Goal: Obtain resource: Obtain resource

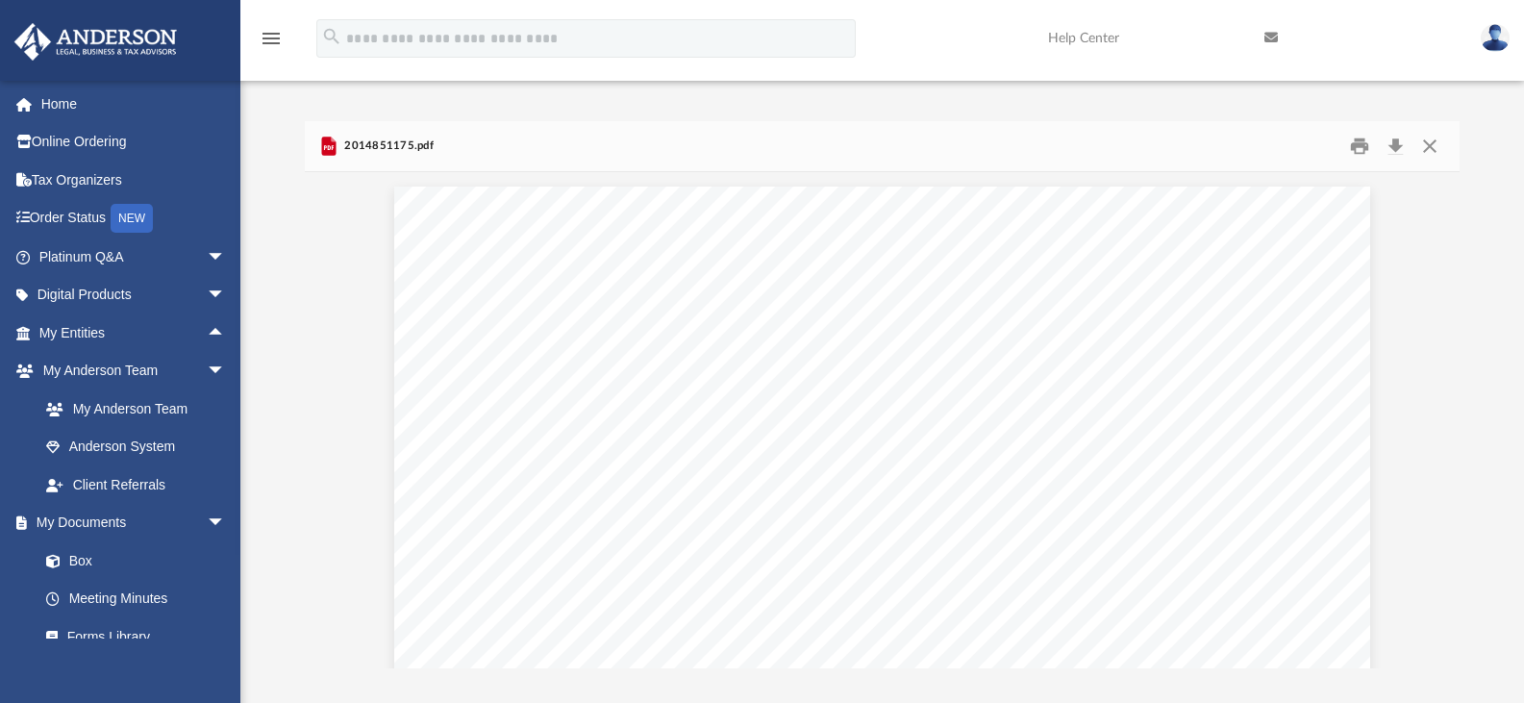
scroll to position [7884, 0]
click at [1498, 38] on img at bounding box center [1495, 38] width 29 height 28
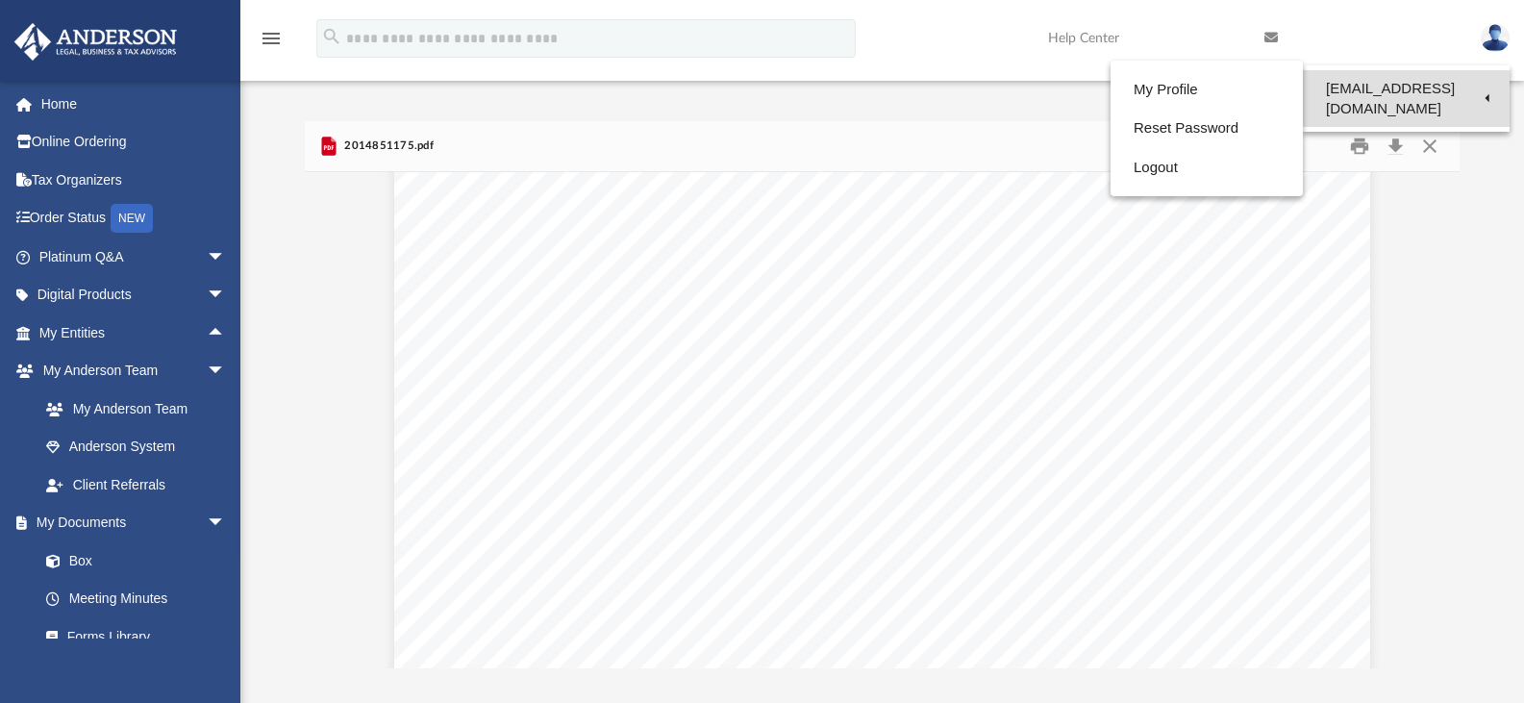
click at [1430, 88] on link "[EMAIL_ADDRESS][DOMAIN_NAME]" at bounding box center [1406, 98] width 207 height 57
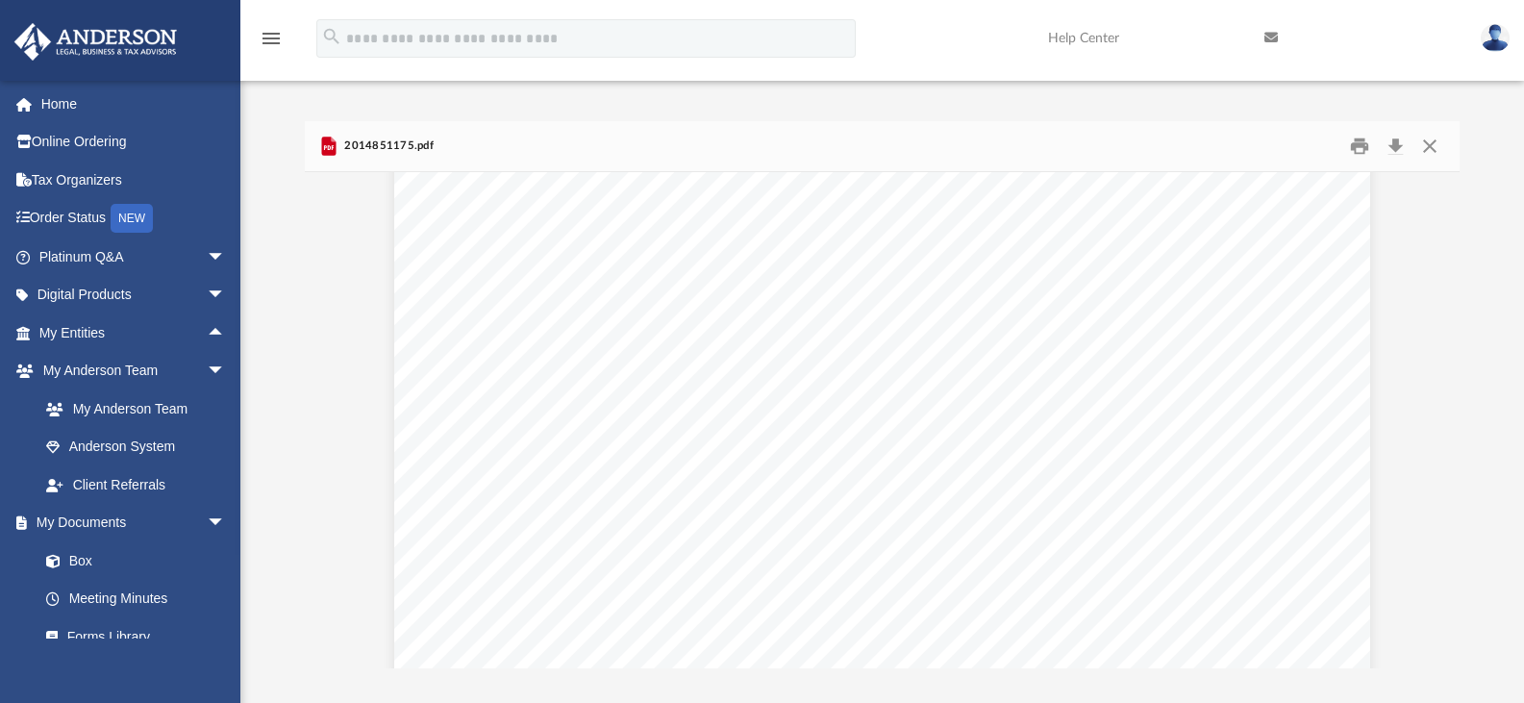
click at [1508, 45] on link at bounding box center [1495, 37] width 58 height 85
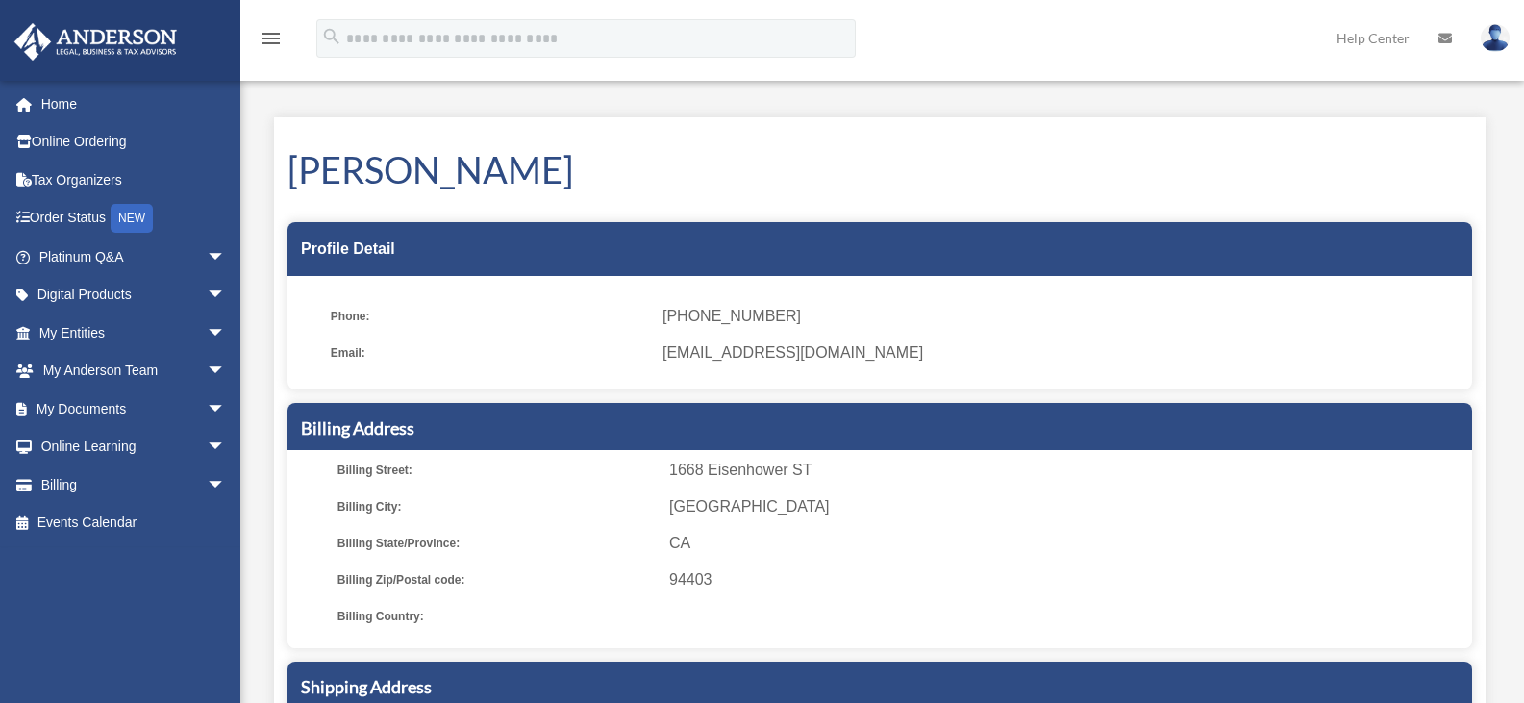
click at [1489, 41] on img at bounding box center [1495, 38] width 29 height 28
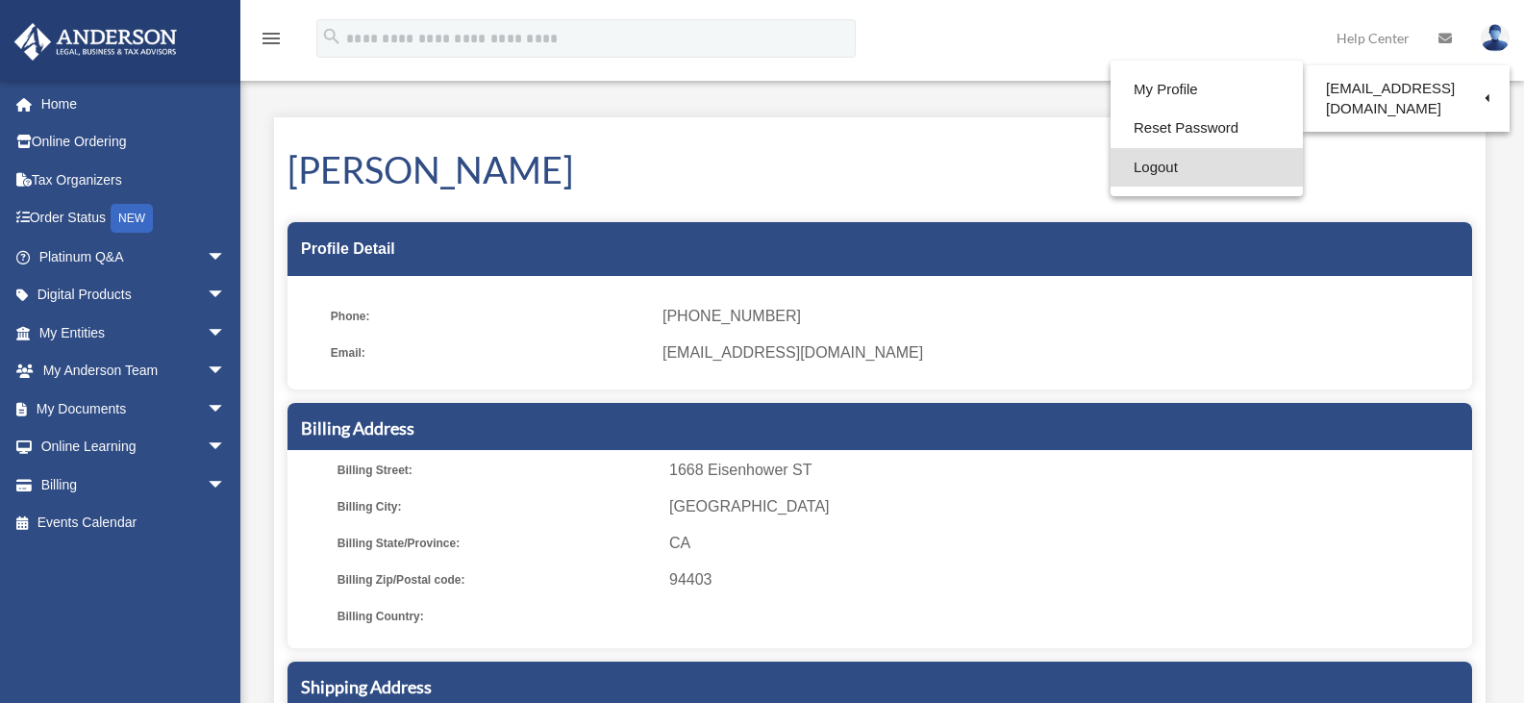
click at [1188, 157] on link "Logout" at bounding box center [1206, 167] width 192 height 39
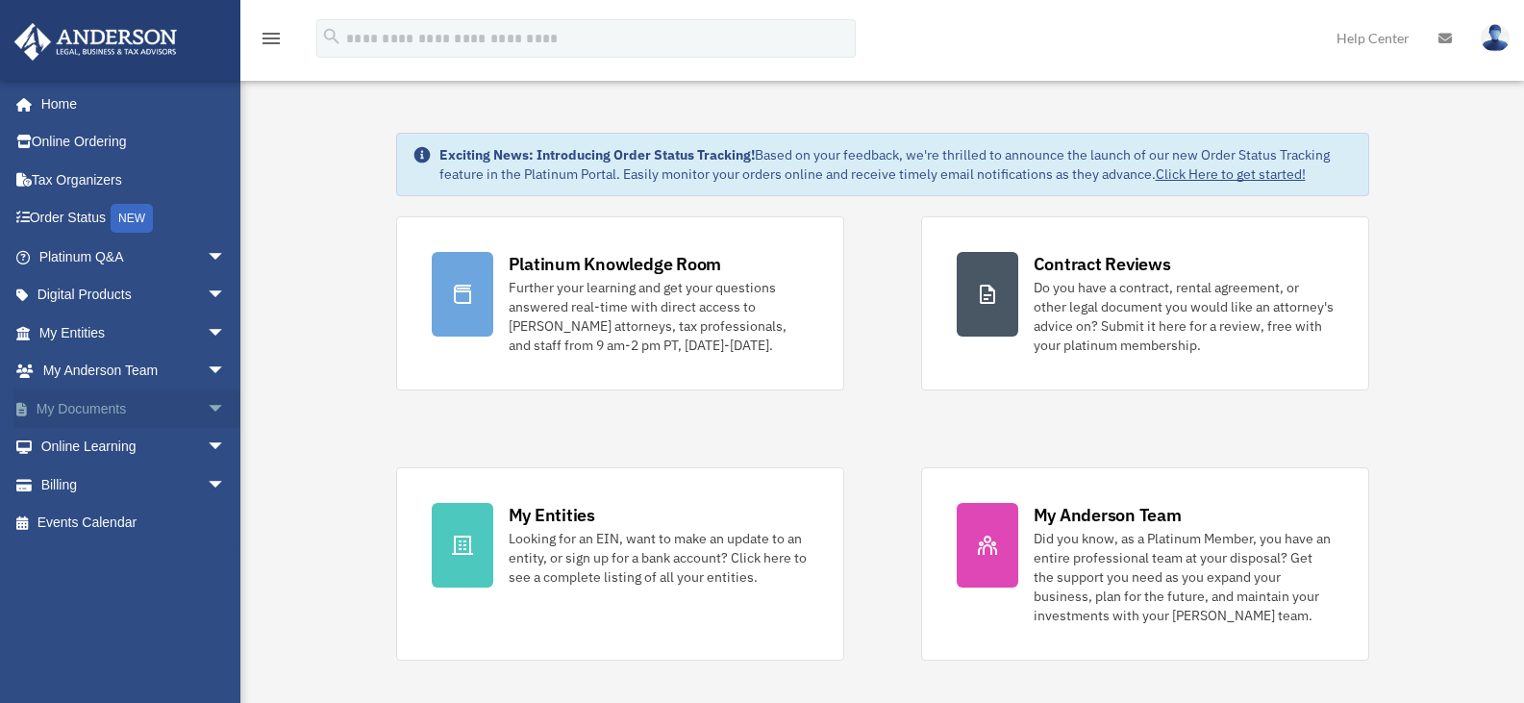
click at [207, 403] on span "arrow_drop_down" at bounding box center [226, 408] width 38 height 39
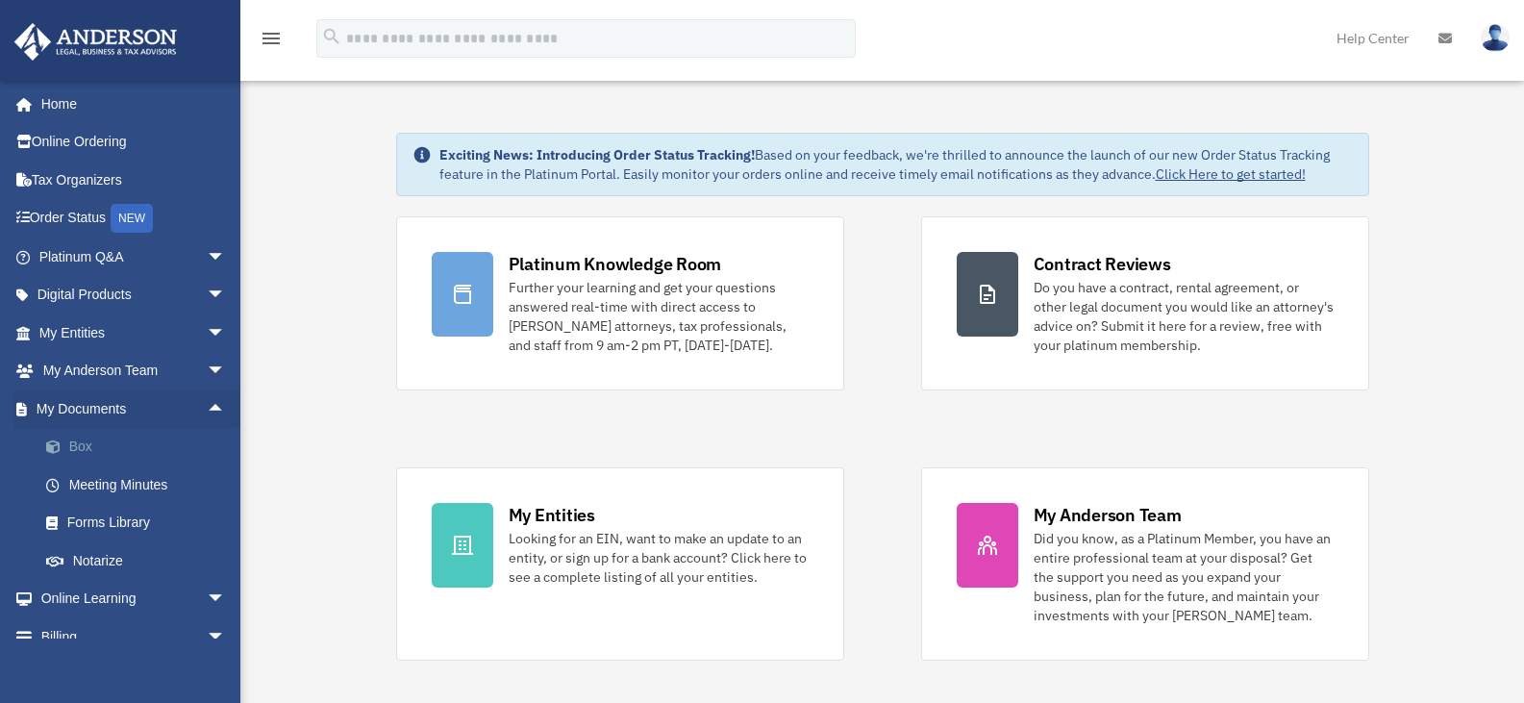
click at [72, 446] on link "Box" at bounding box center [141, 447] width 228 height 38
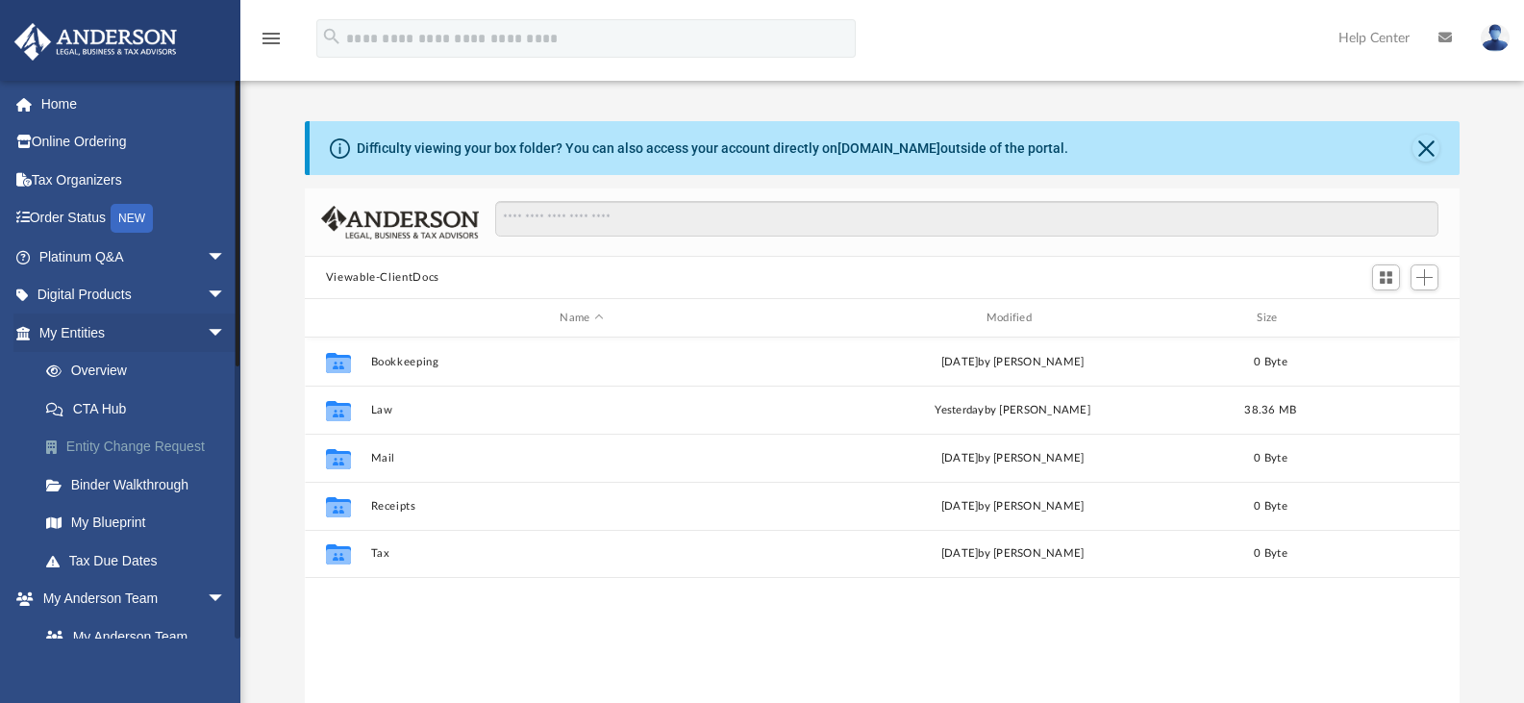
scroll to position [423, 1140]
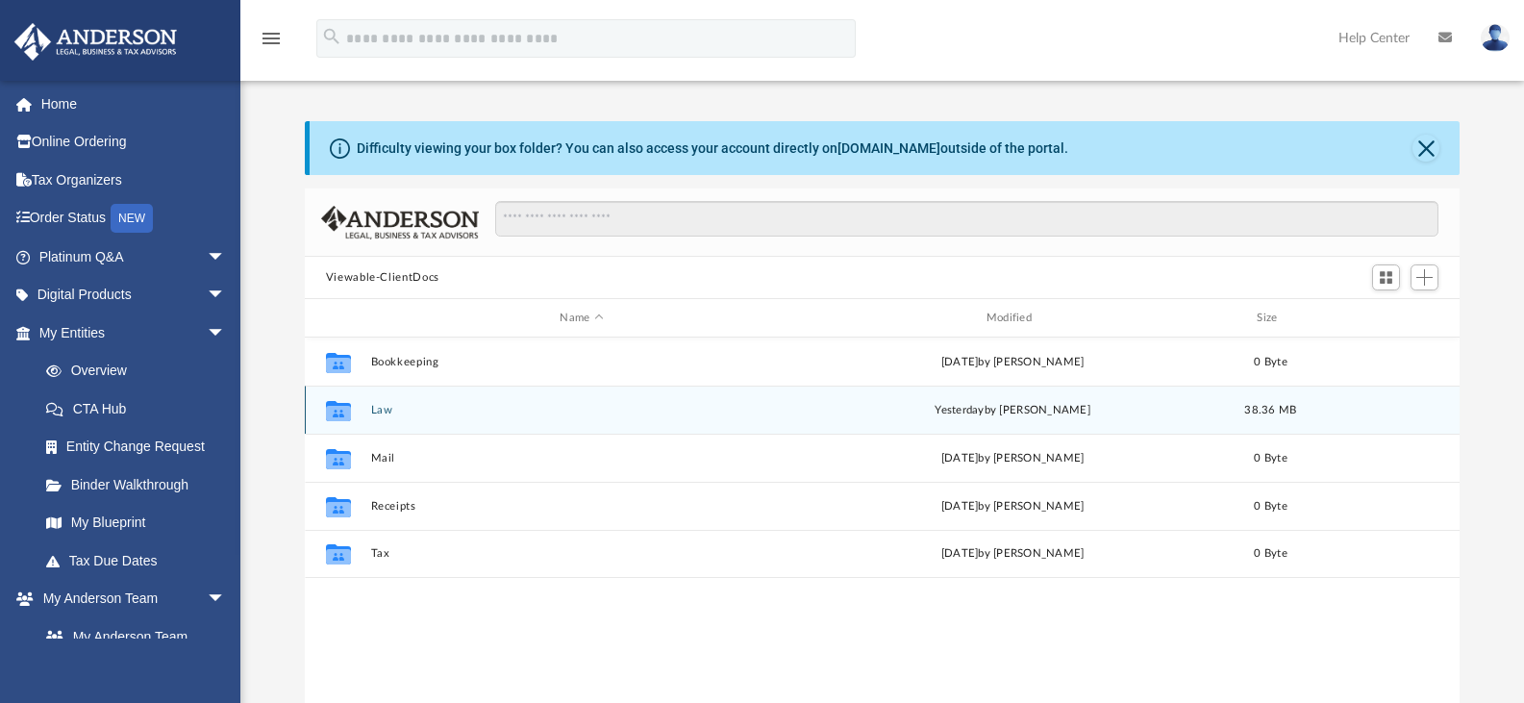
click at [393, 409] on button "Law" at bounding box center [581, 410] width 422 height 12
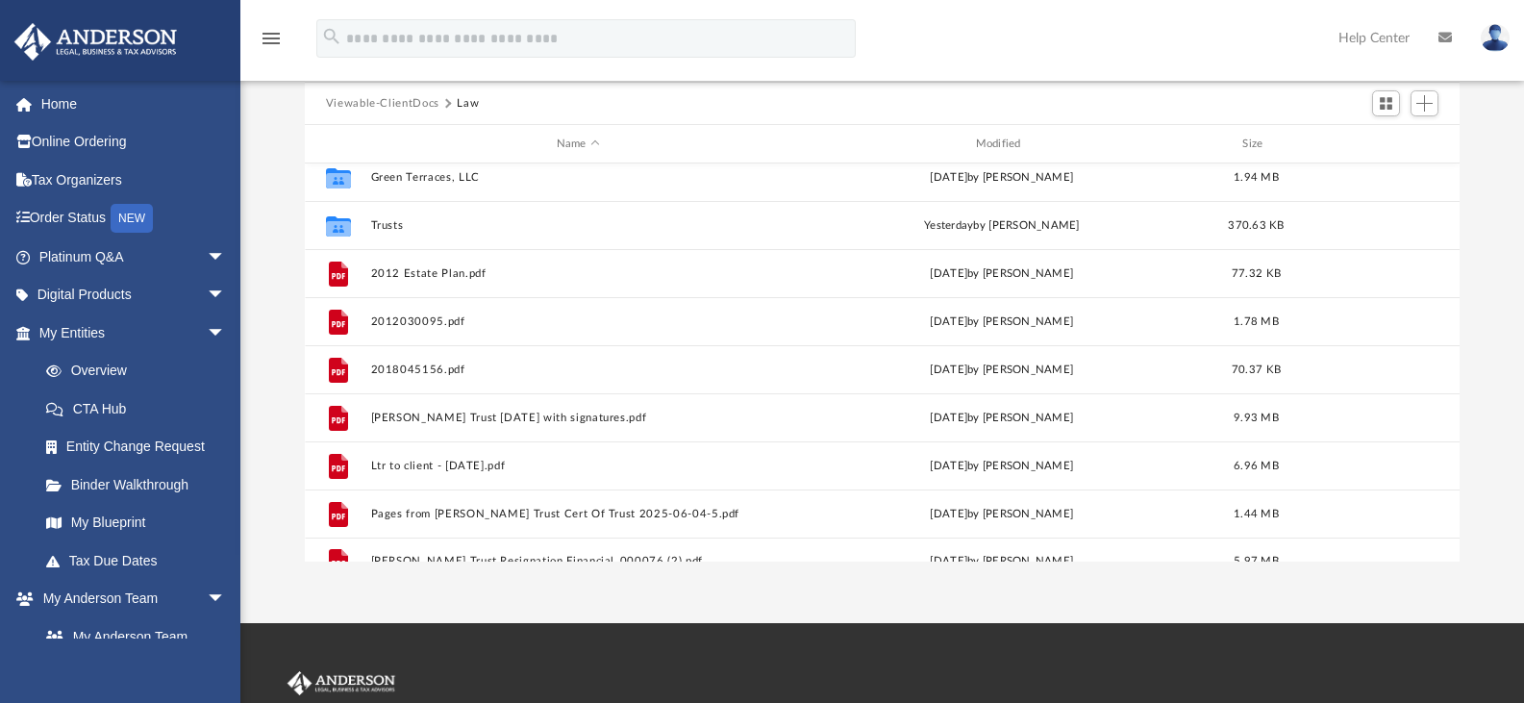
scroll to position [179, 0]
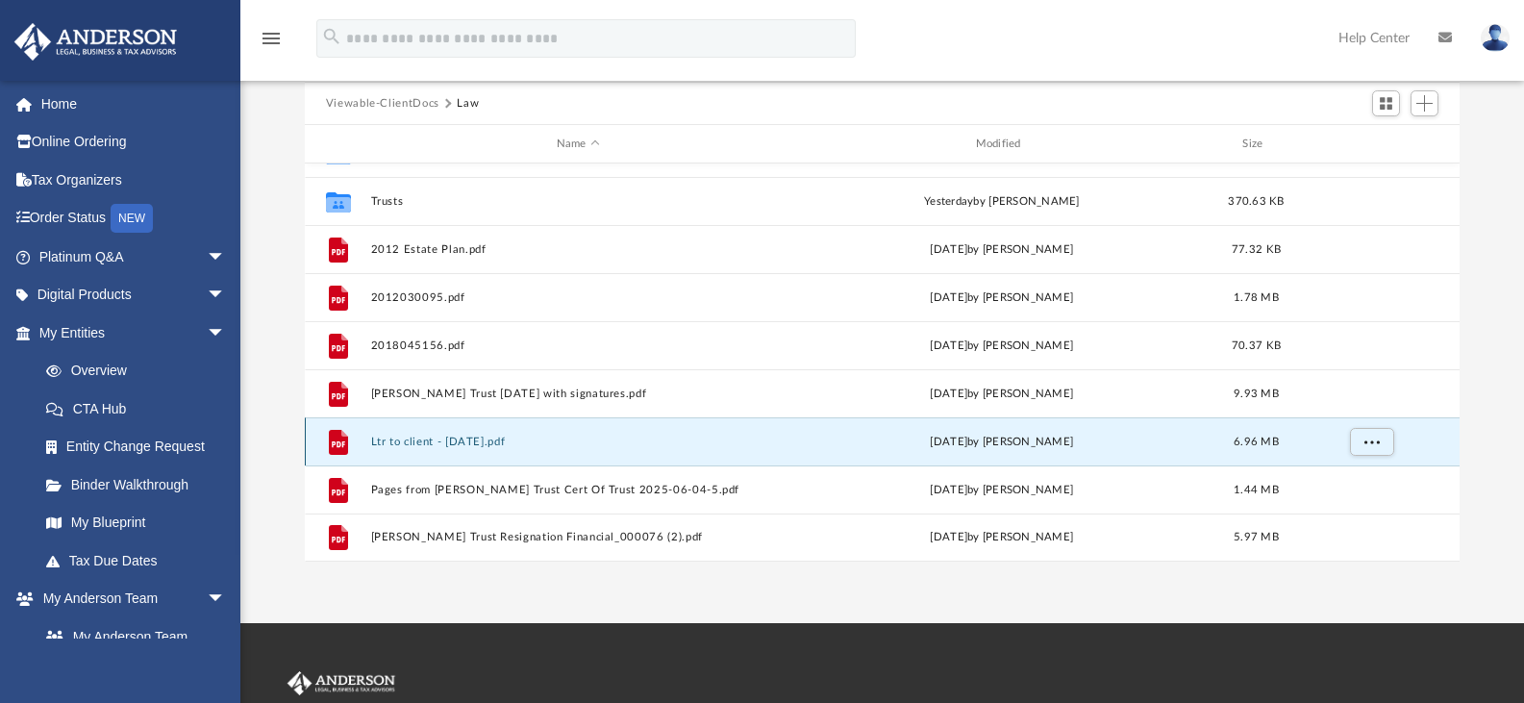
click at [457, 437] on button "Ltr to client - 09-18-13.pdf" at bounding box center [577, 442] width 415 height 12
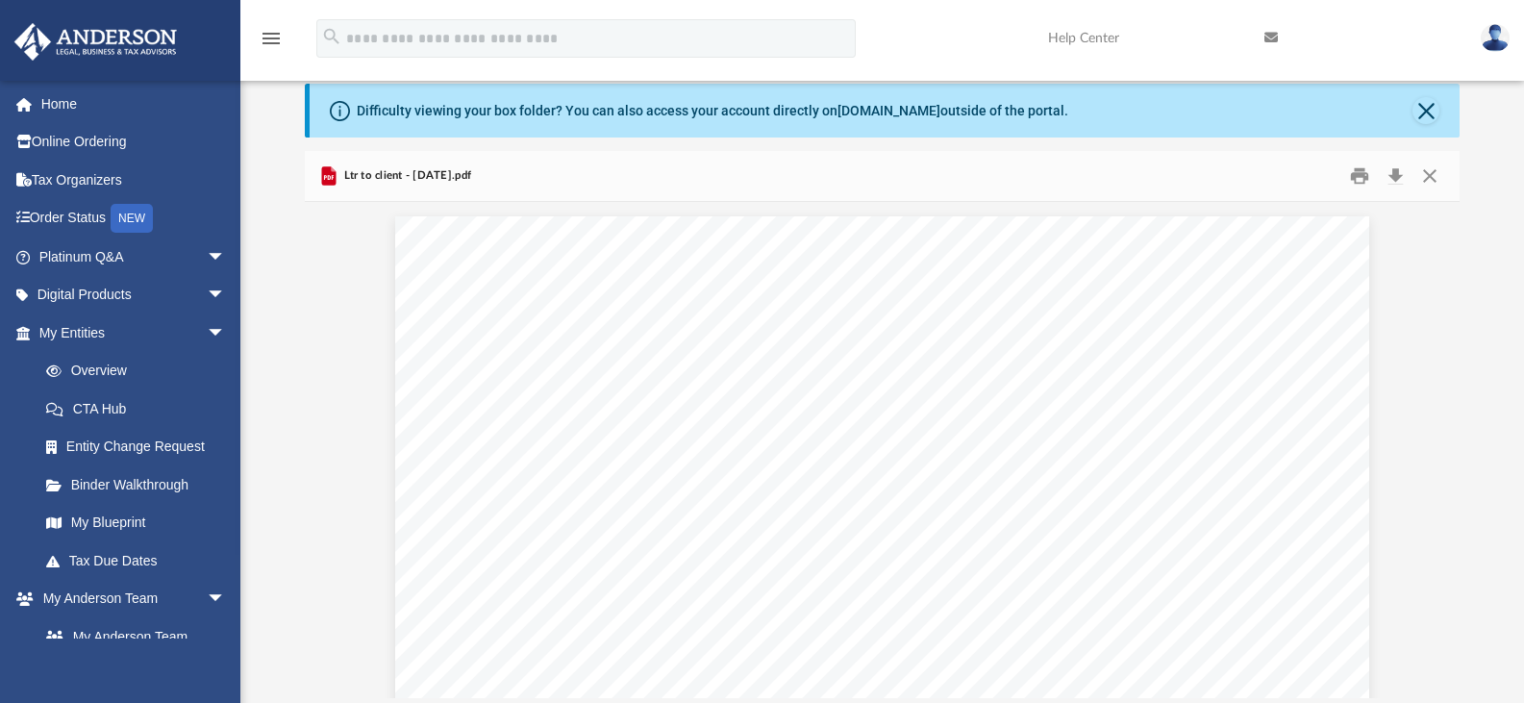
scroll to position [0, 0]
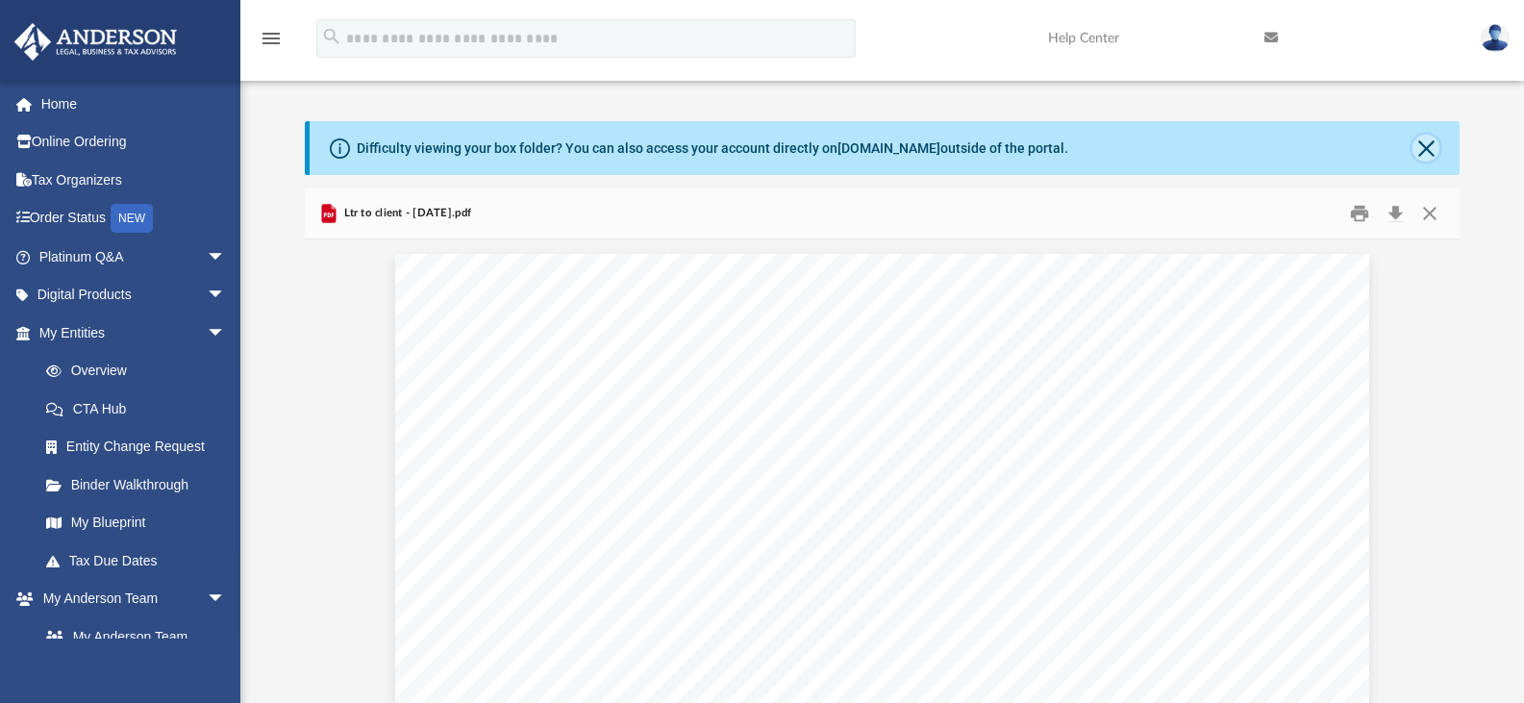
click at [1424, 153] on button "Close" at bounding box center [1425, 148] width 27 height 27
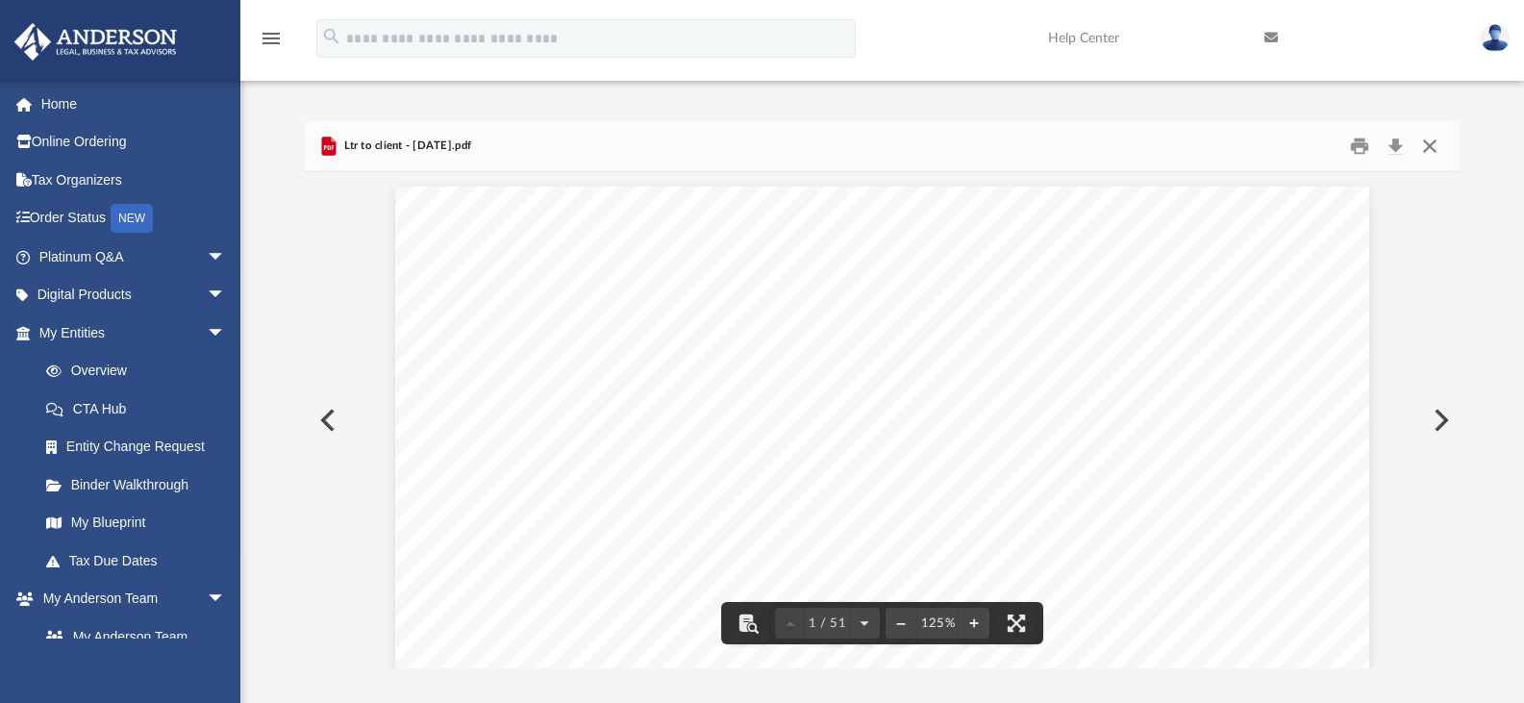
click at [1428, 137] on button "Close" at bounding box center [1429, 147] width 35 height 30
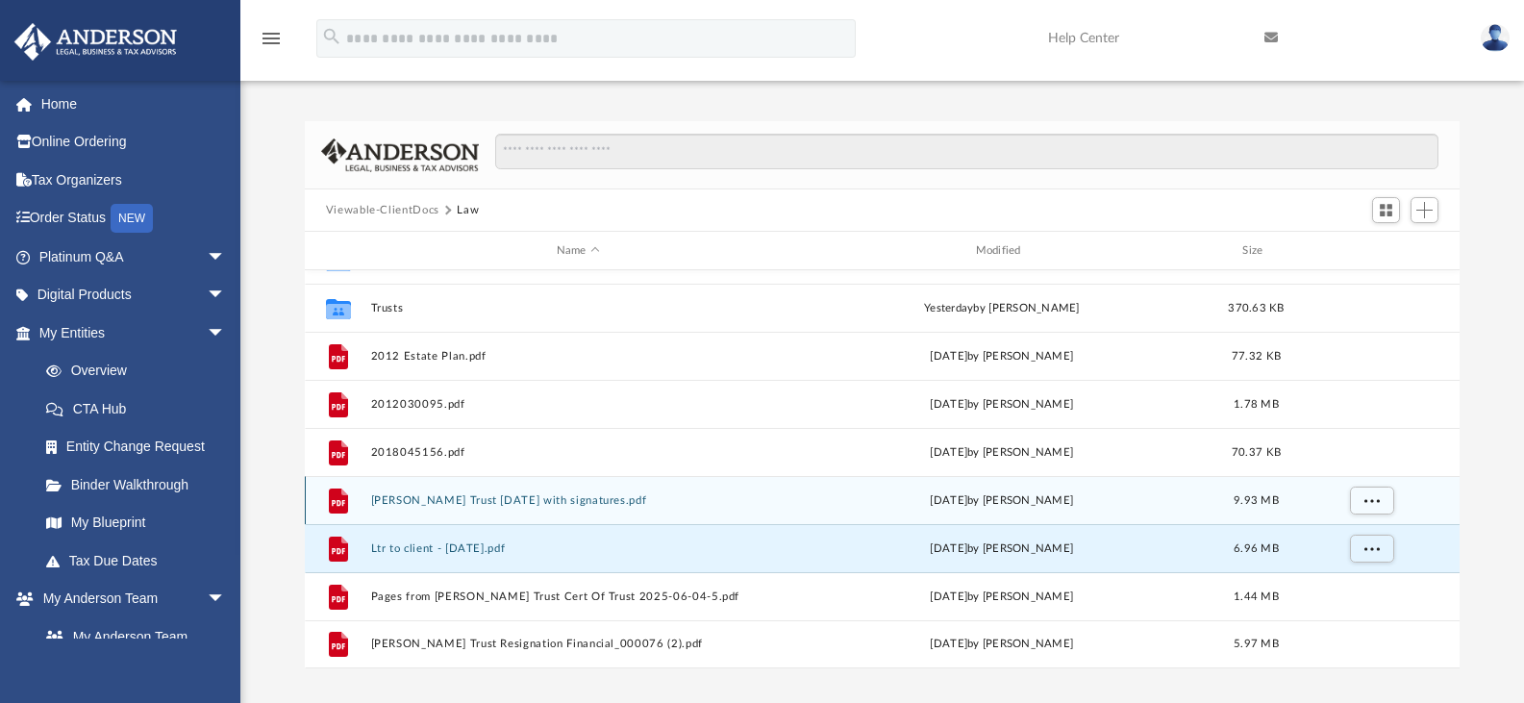
click at [451, 495] on button "DeMartini Trust 2025-06-04 with signatures.pdf" at bounding box center [577, 500] width 415 height 12
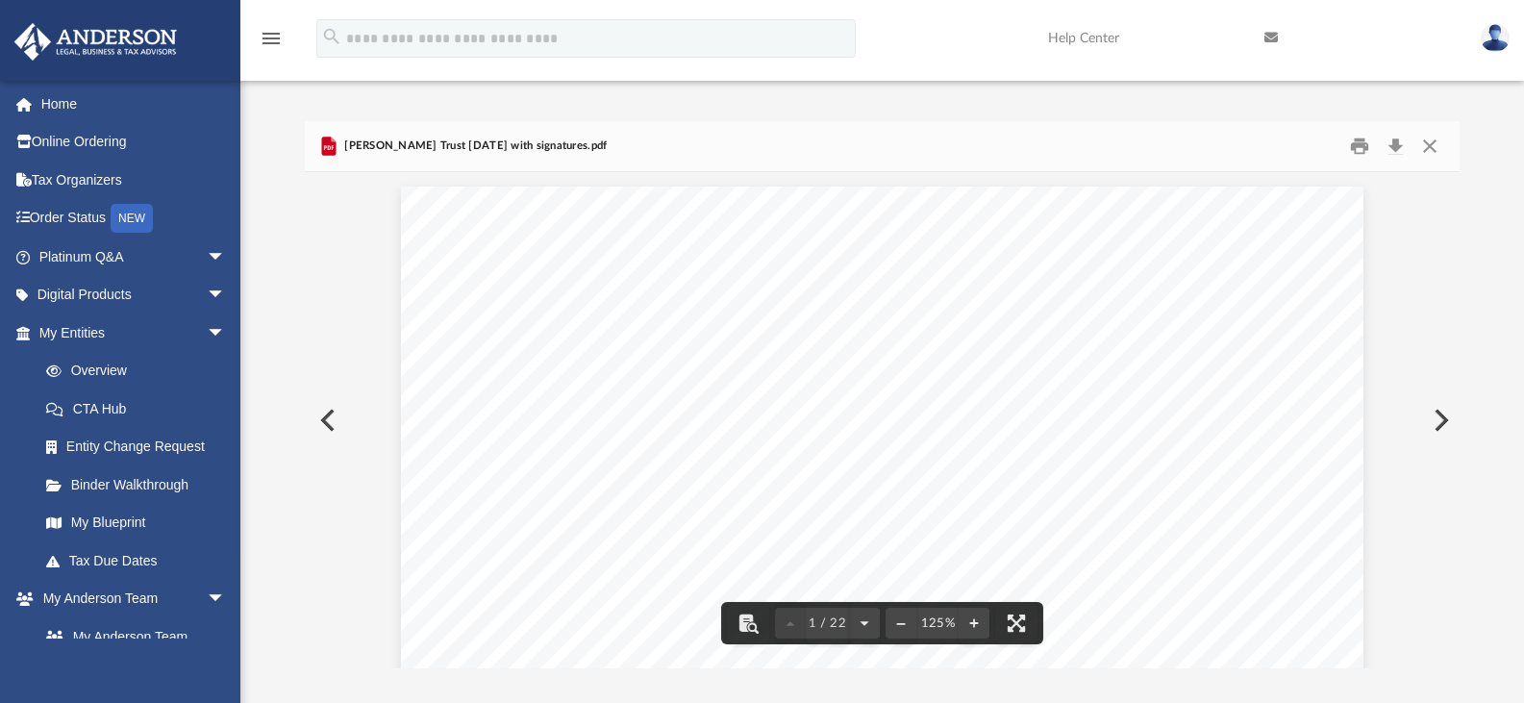
click at [1455, 596] on div "Scroll to top vertical_align_top" at bounding box center [1470, 601] width 40 height 40
click at [1451, 597] on div "Scroll to top vertical_align_top" at bounding box center [1470, 601] width 40 height 40
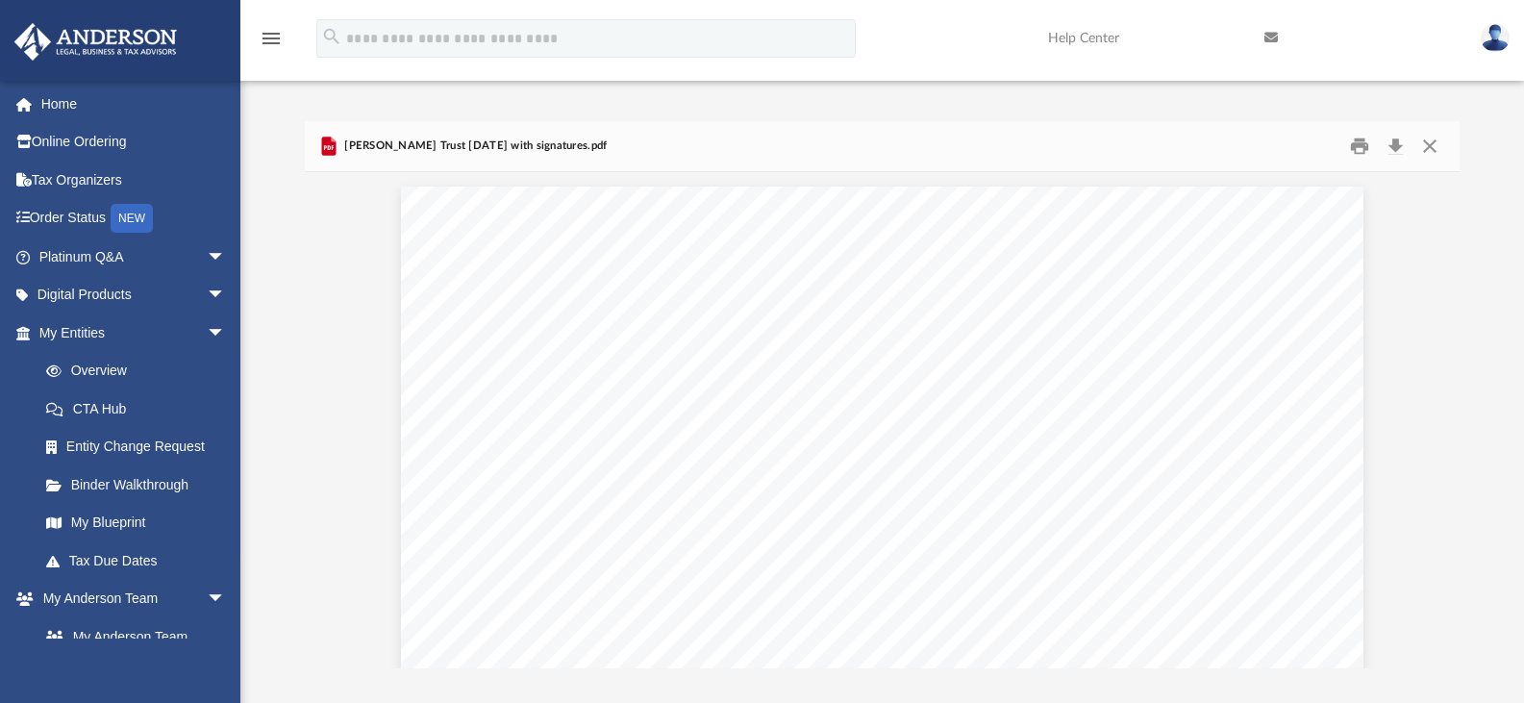
click at [1451, 593] on div "Scroll to top vertical_align_top" at bounding box center [1470, 601] width 40 height 40
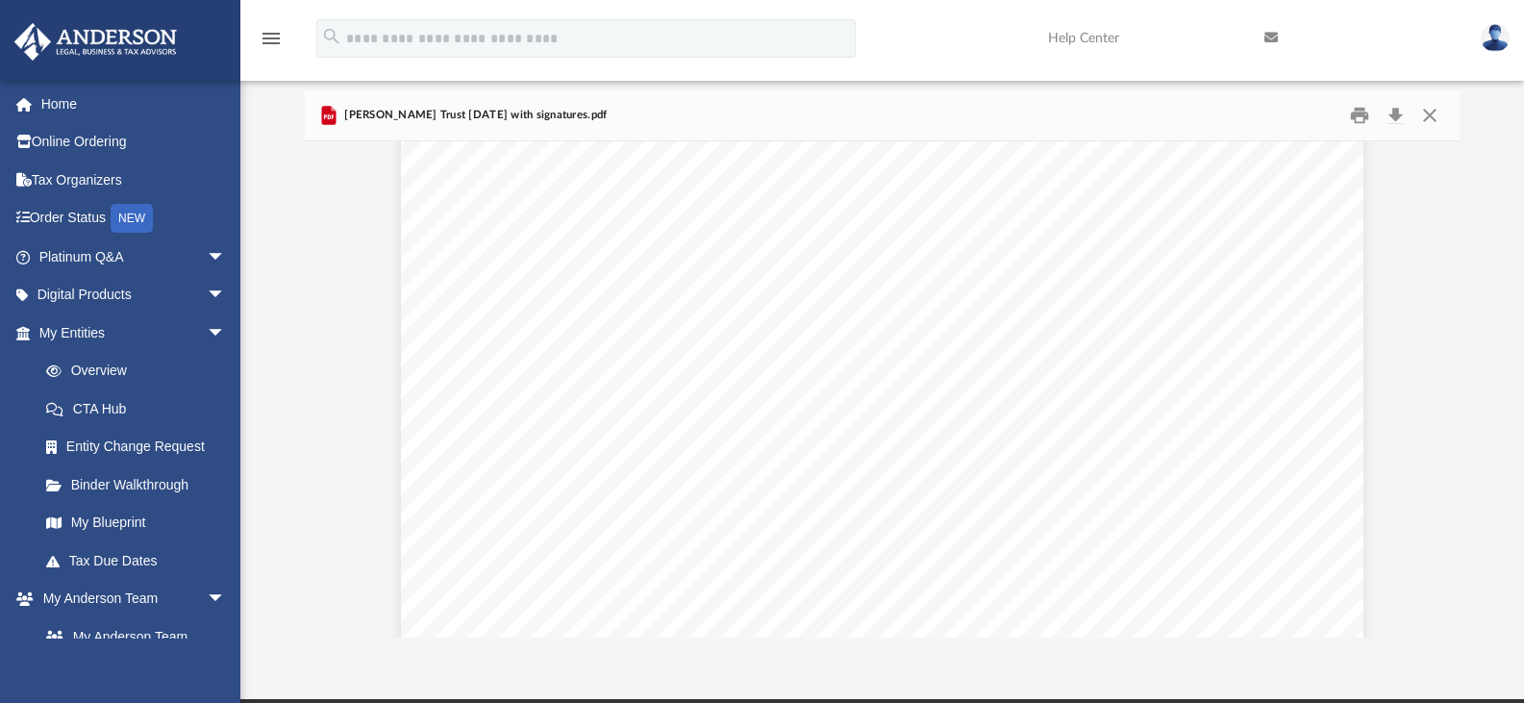
scroll to position [3081, 0]
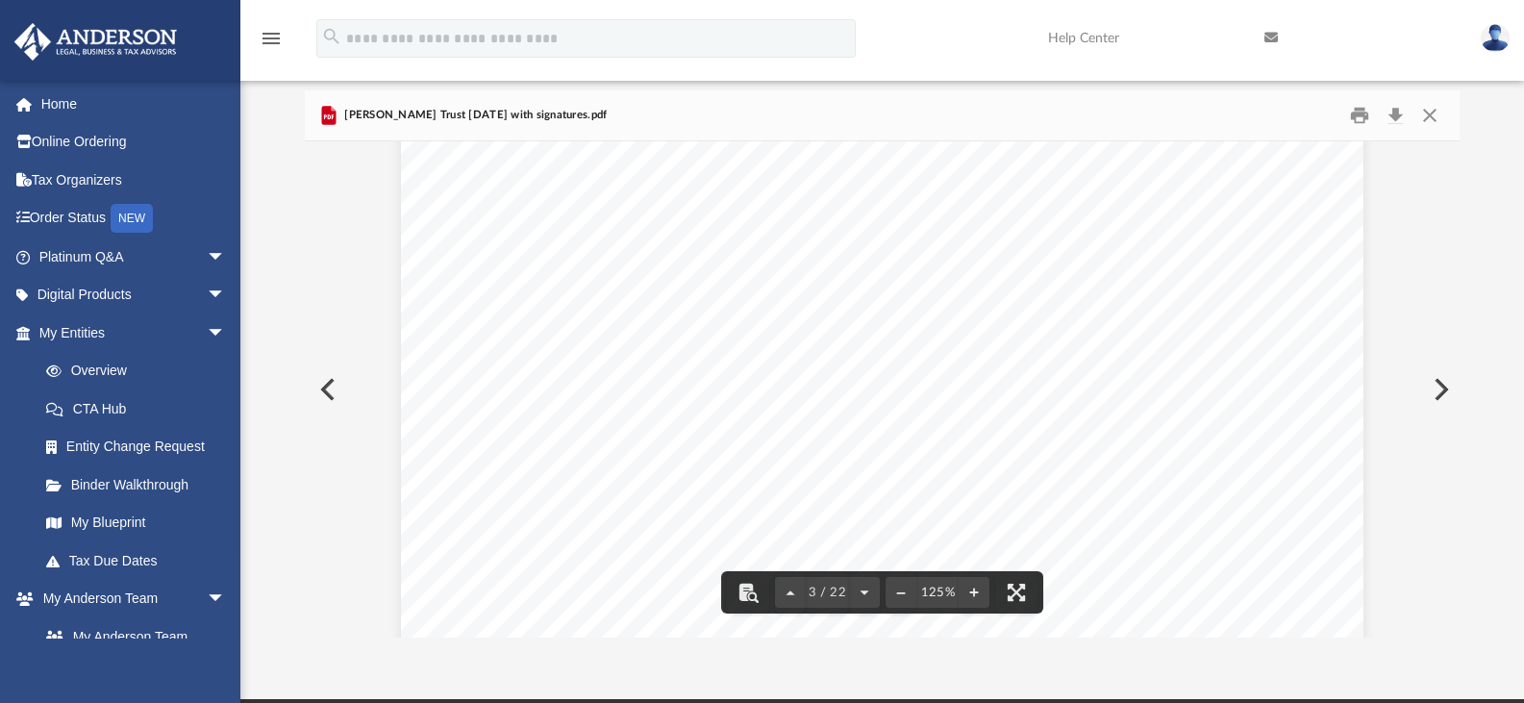
click at [1452, 586] on div "Scroll to top vertical_align_top" at bounding box center [1470, 601] width 40 height 40
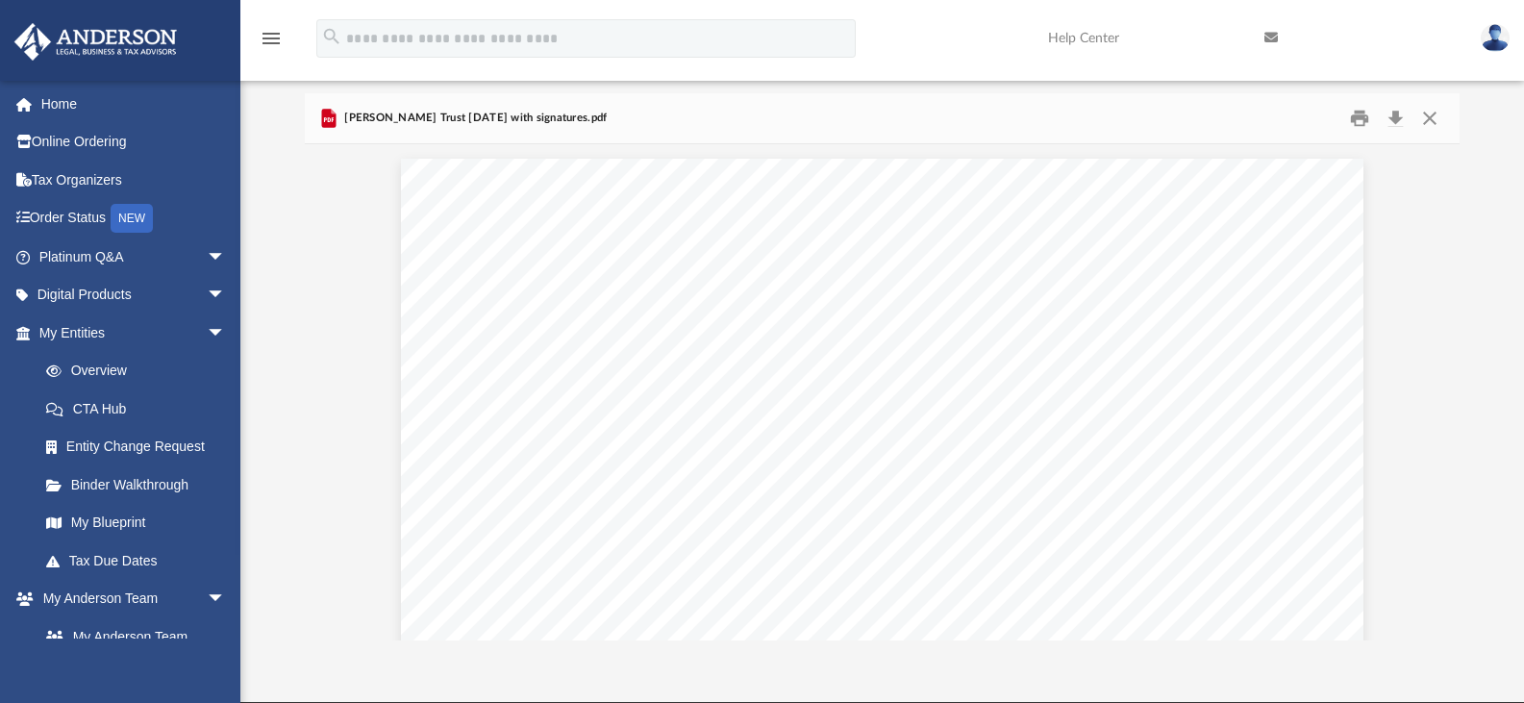
scroll to position [26, 0]
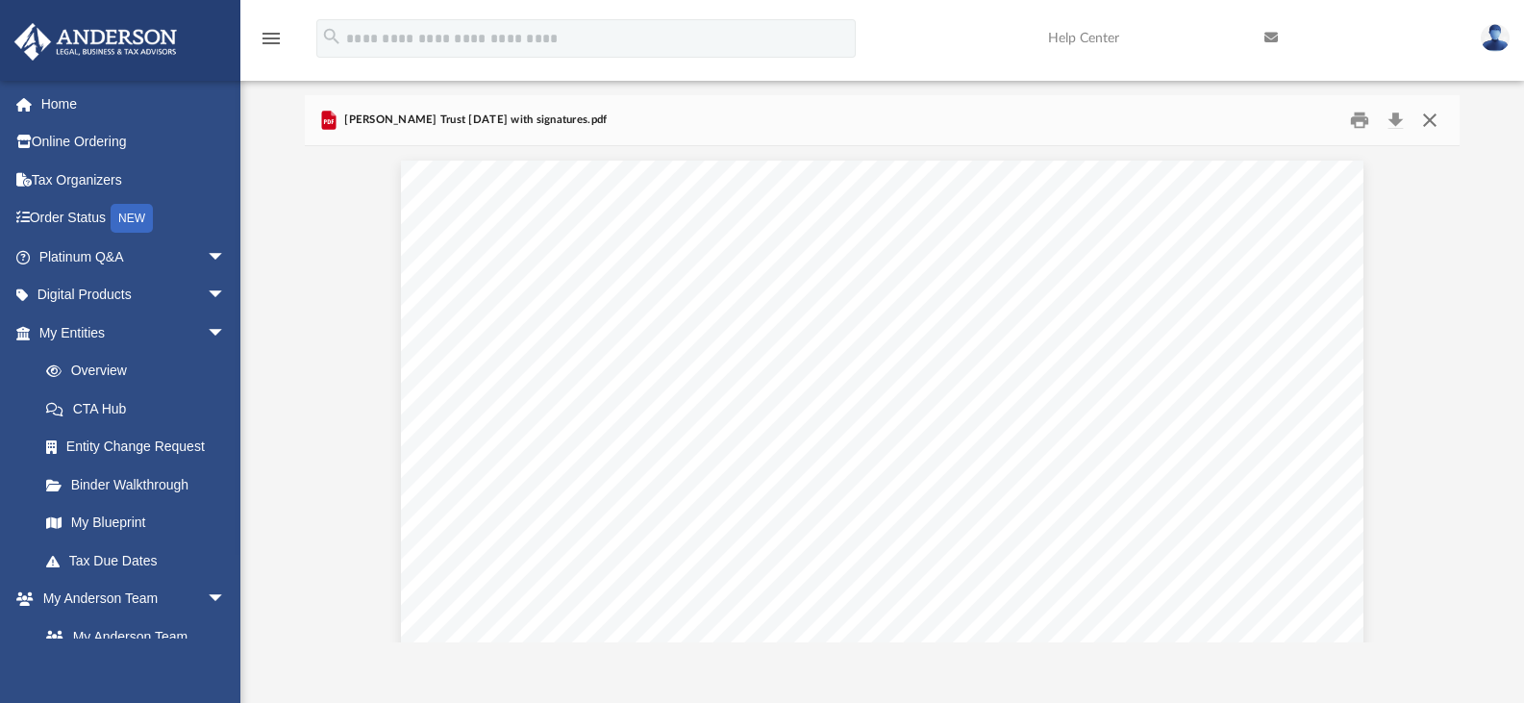
click at [1437, 119] on button "Close" at bounding box center [1429, 121] width 35 height 30
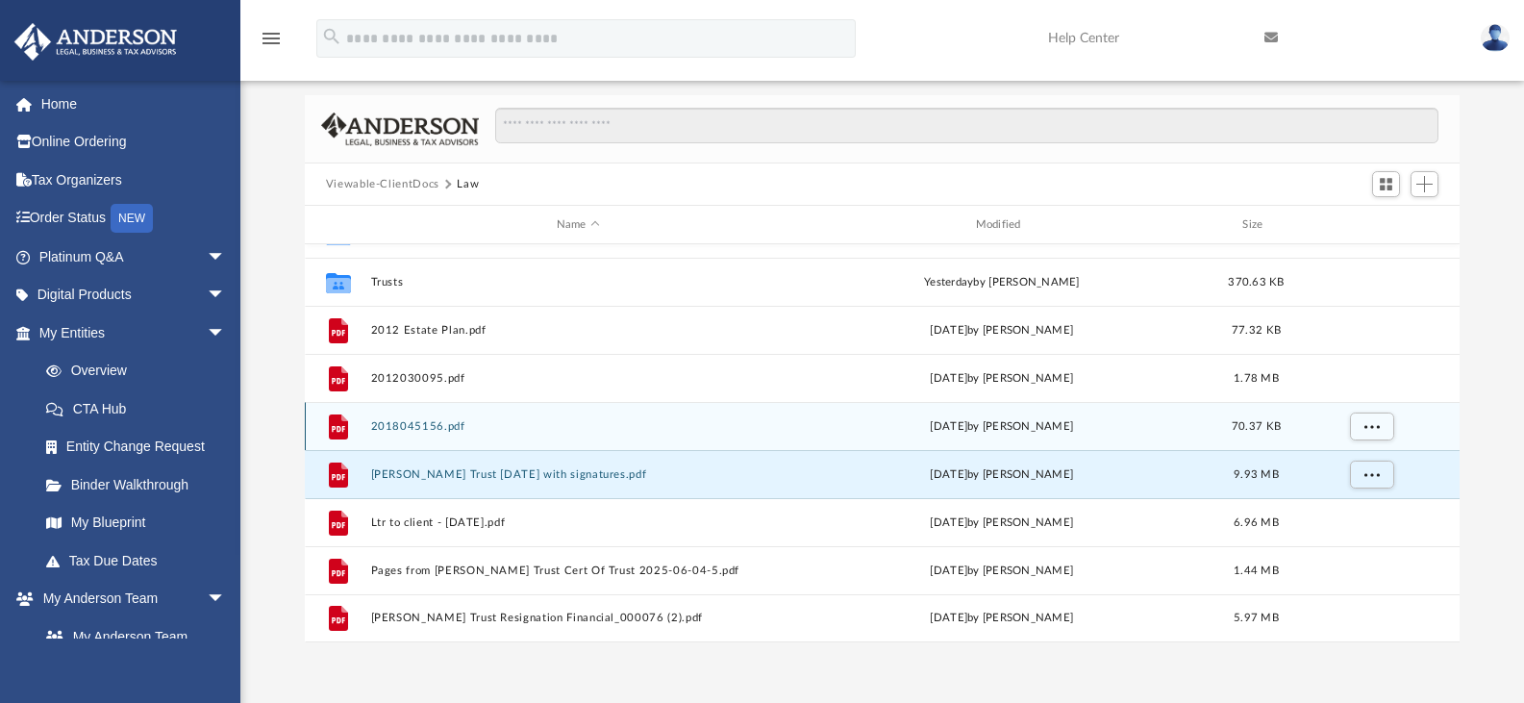
click at [385, 416] on div "File 2018045156.pdf Mon Jul 14 2025 by John Demartini 70.37 KB" at bounding box center [883, 426] width 1156 height 48
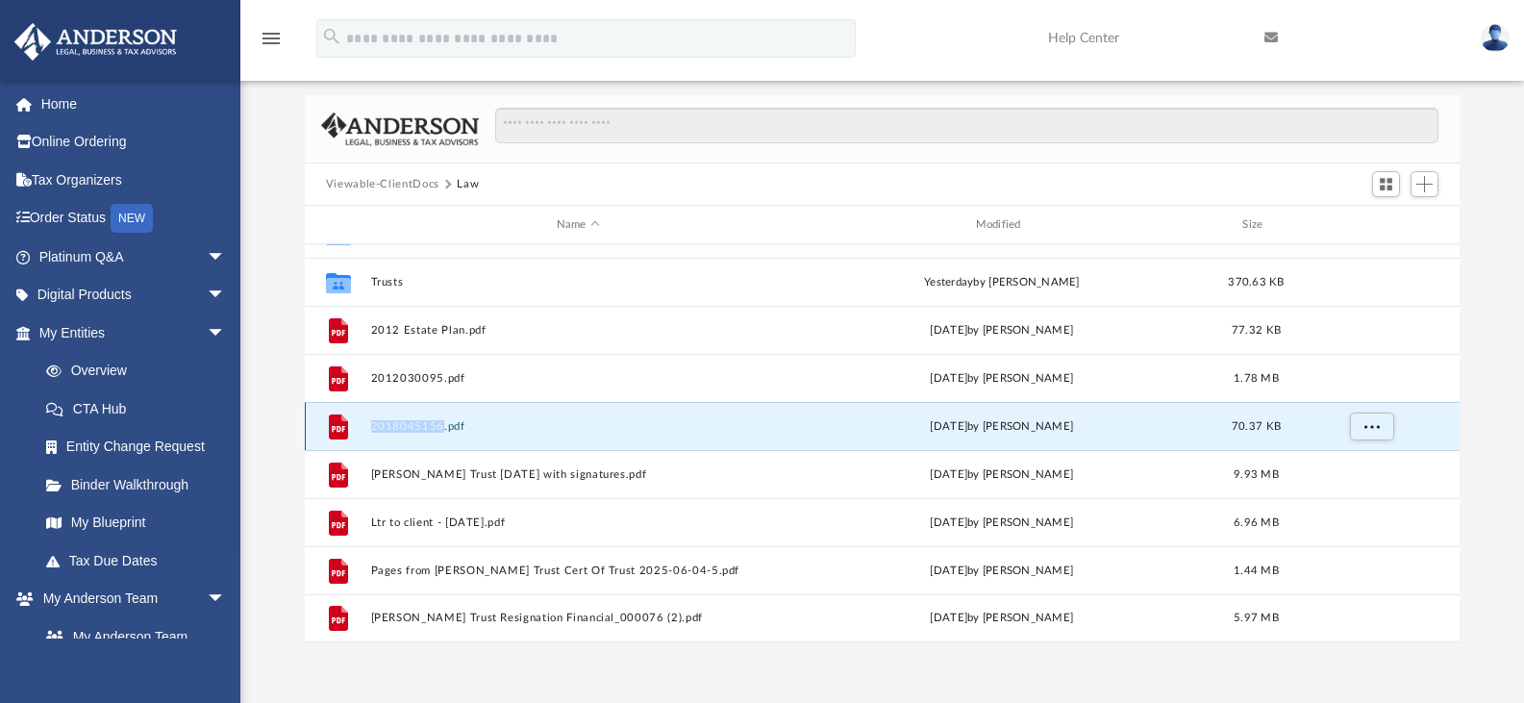
click at [385, 416] on div "File 2018045156.pdf Mon Jul 14 2025 by John Demartini 70.37 KB" at bounding box center [883, 426] width 1156 height 48
click at [469, 422] on button "2018045156.pdf" at bounding box center [577, 426] width 415 height 12
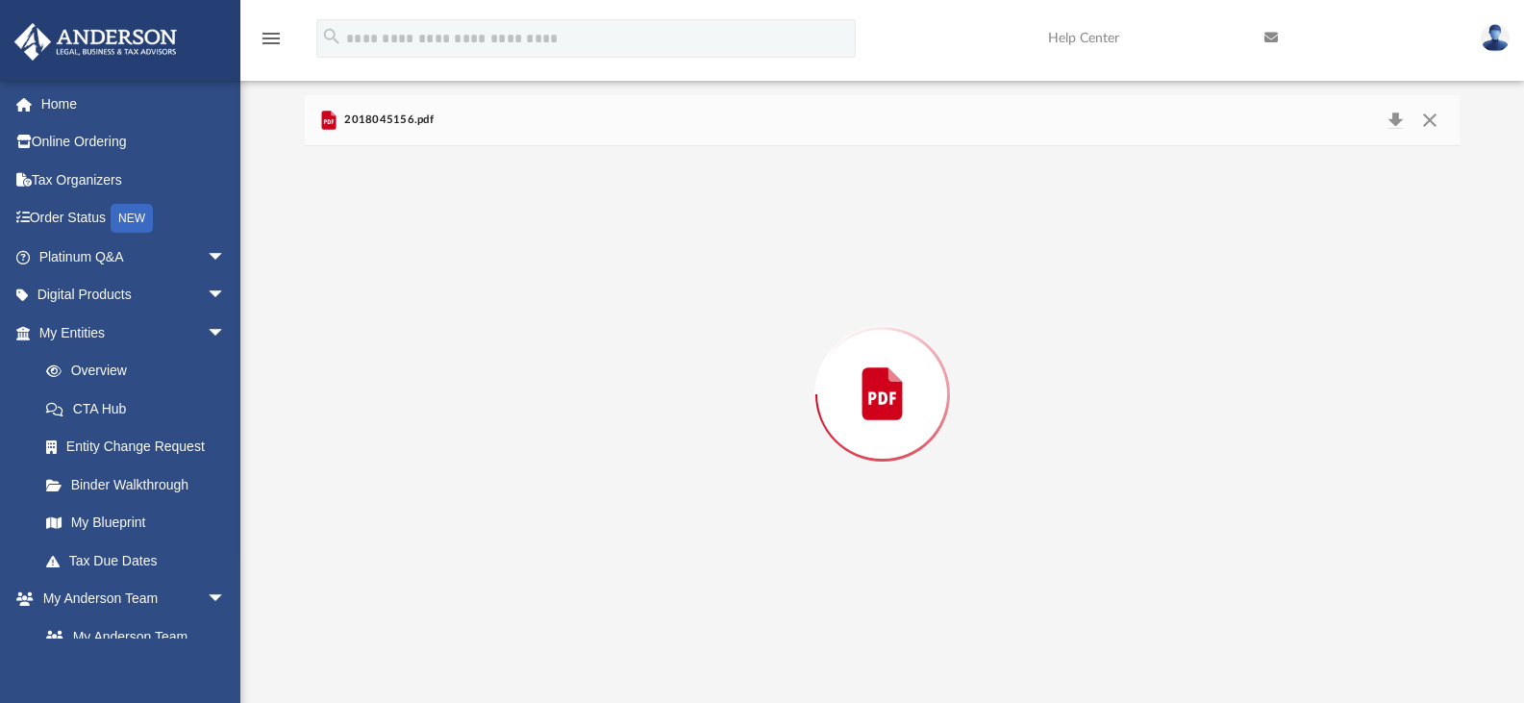
click at [469, 422] on div "Preview" at bounding box center [883, 394] width 1156 height 496
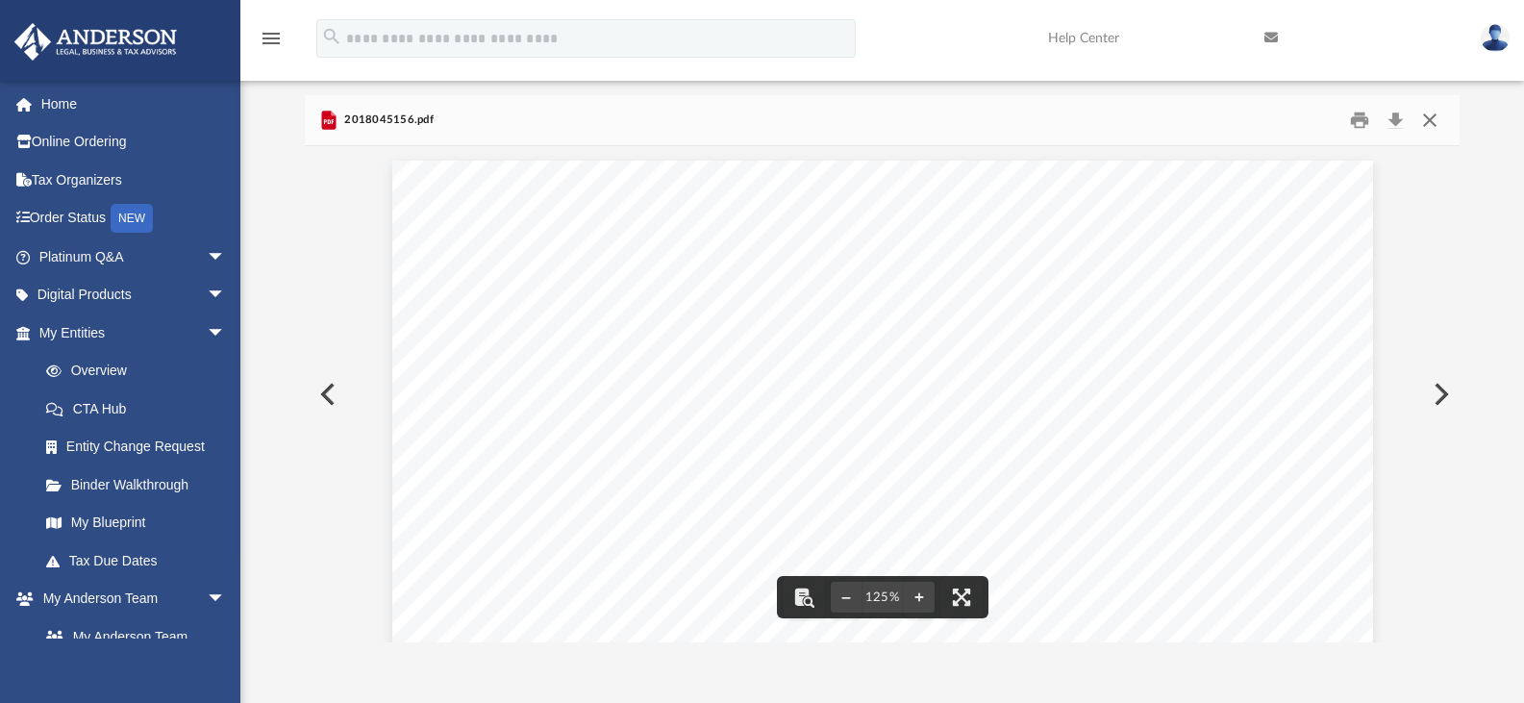
click at [1436, 131] on button "Close" at bounding box center [1429, 121] width 35 height 30
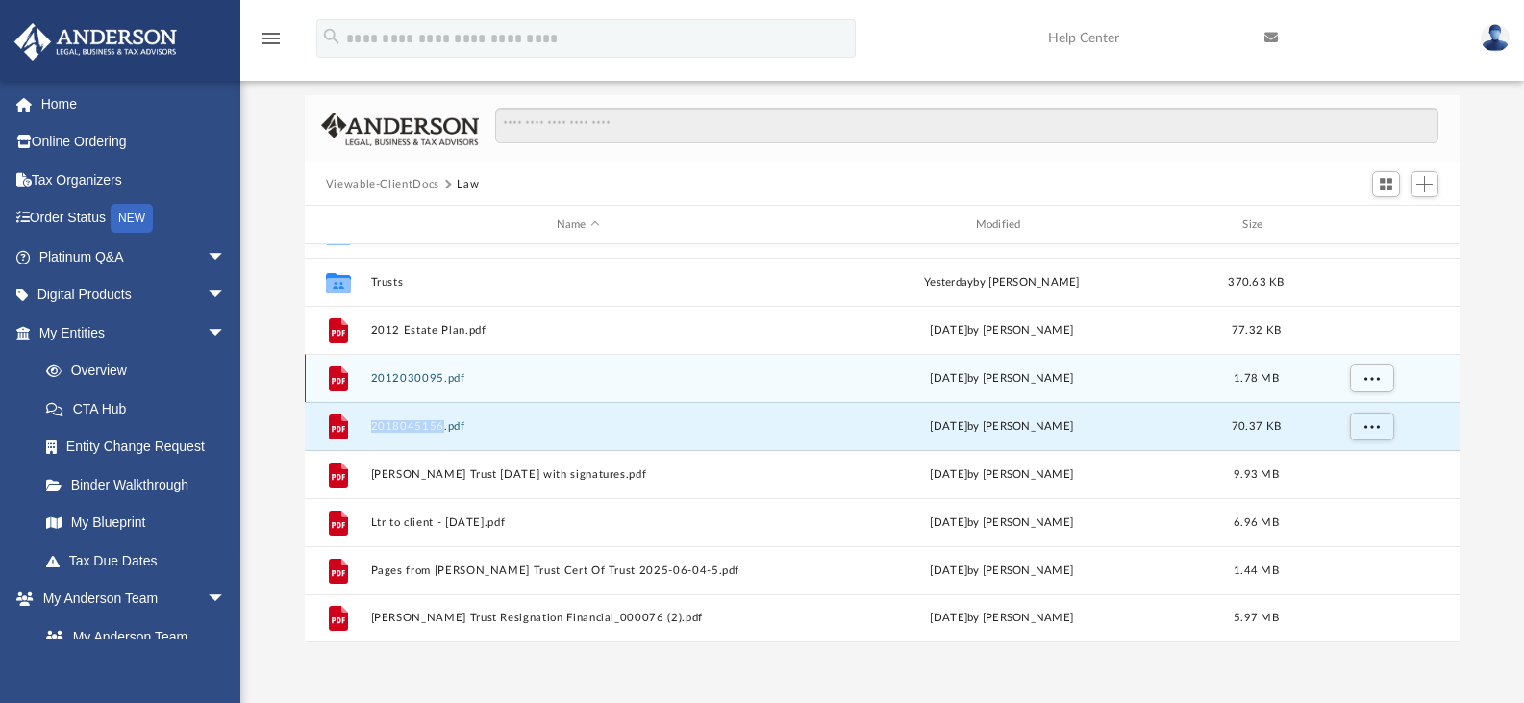
click at [408, 374] on button "2012030095.pdf" at bounding box center [577, 378] width 415 height 12
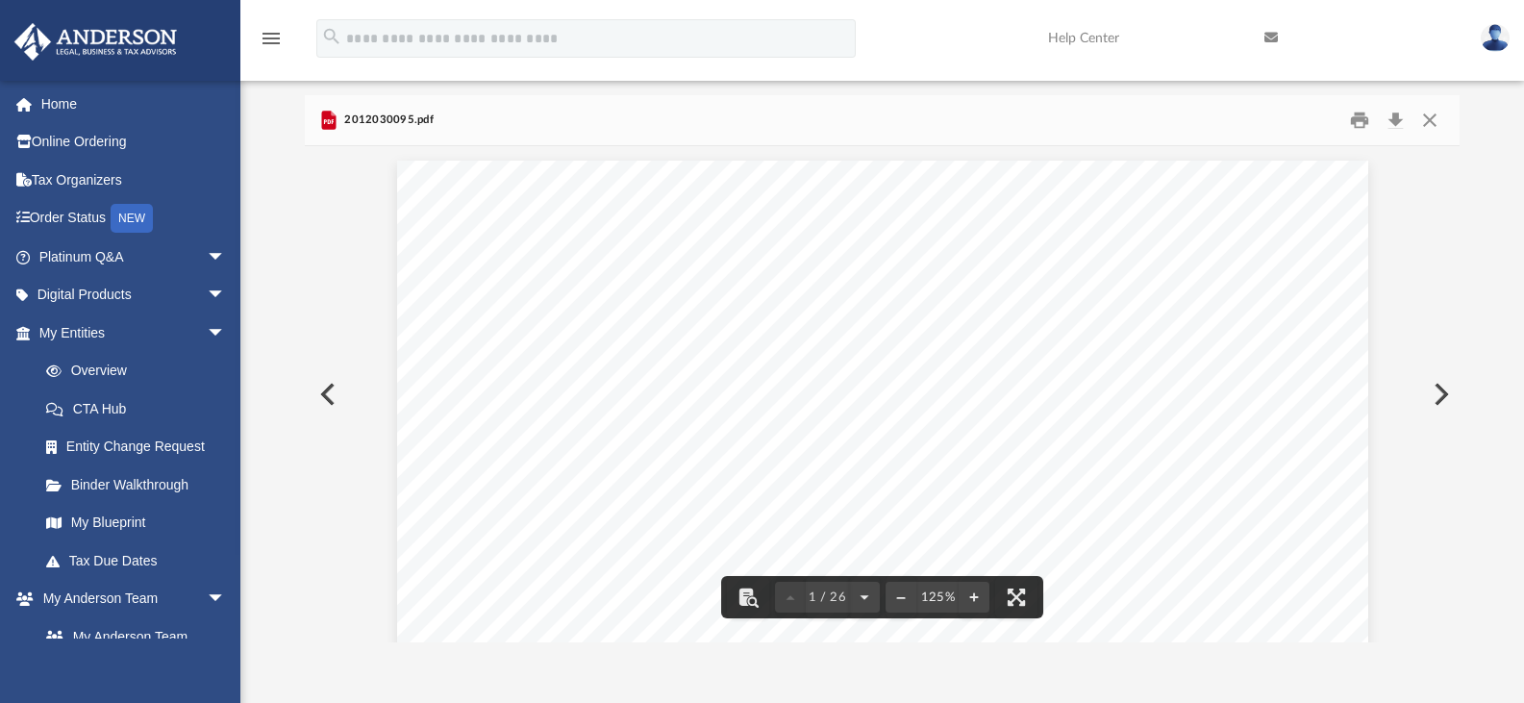
click at [1451, 589] on div "Scroll to top vertical_align_top" at bounding box center [1470, 601] width 40 height 40
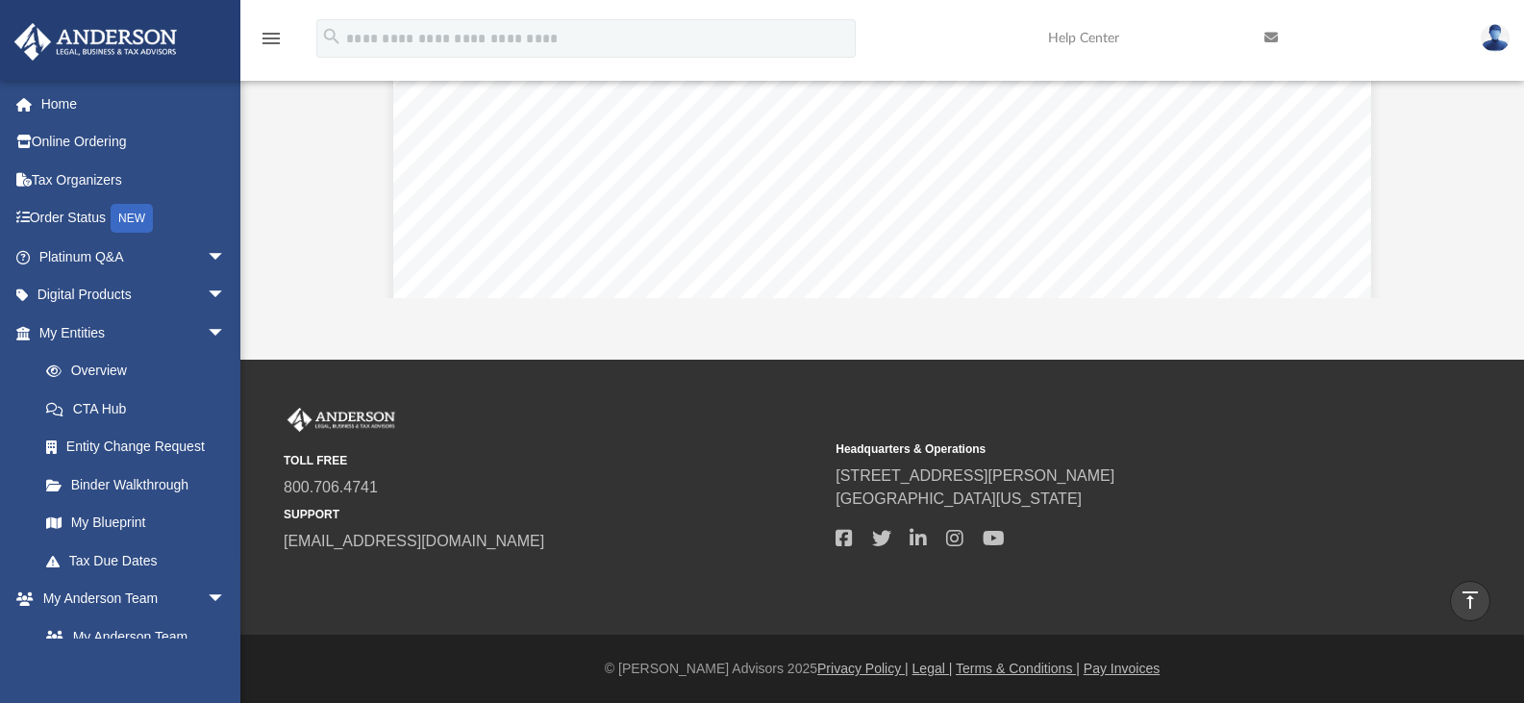
scroll to position [32960, 0]
drag, startPoint x: 1522, startPoint y: 592, endPoint x: 1537, endPoint y: 431, distance: 162.3
click at [1524, 431] on html "X Get a chance to win 6 months of Platinum for free just by filling out this su…" at bounding box center [762, 166] width 1524 height 1073
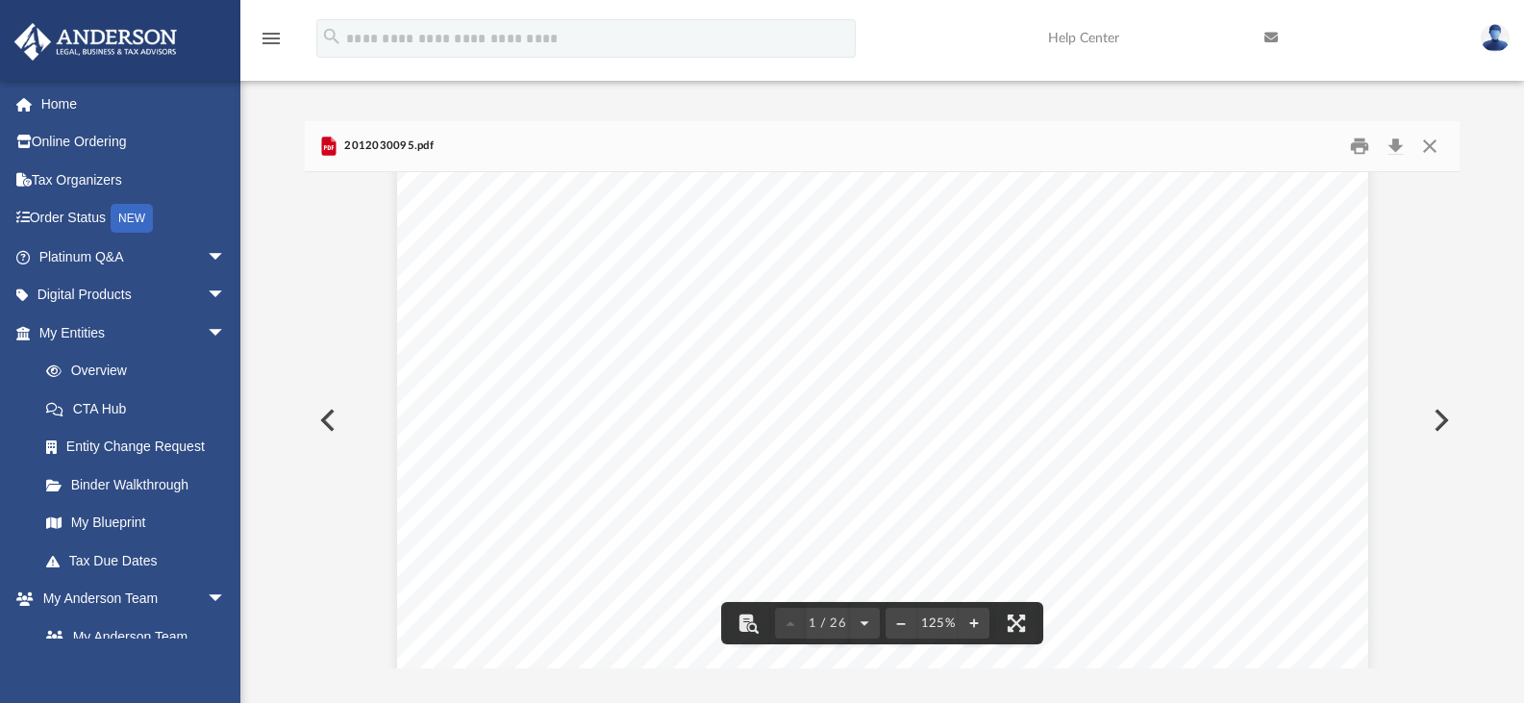
scroll to position [0, 0]
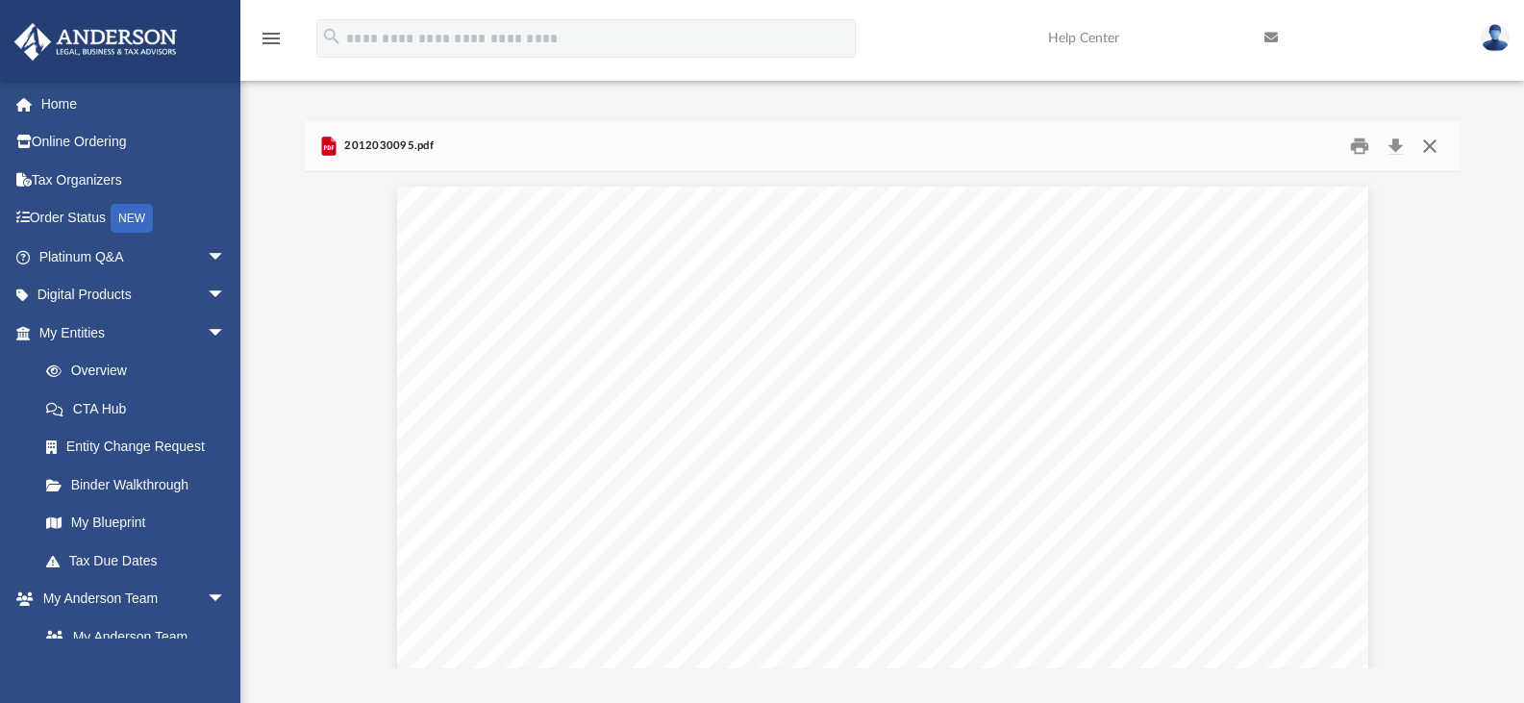
click at [1430, 152] on button "Close" at bounding box center [1429, 147] width 35 height 30
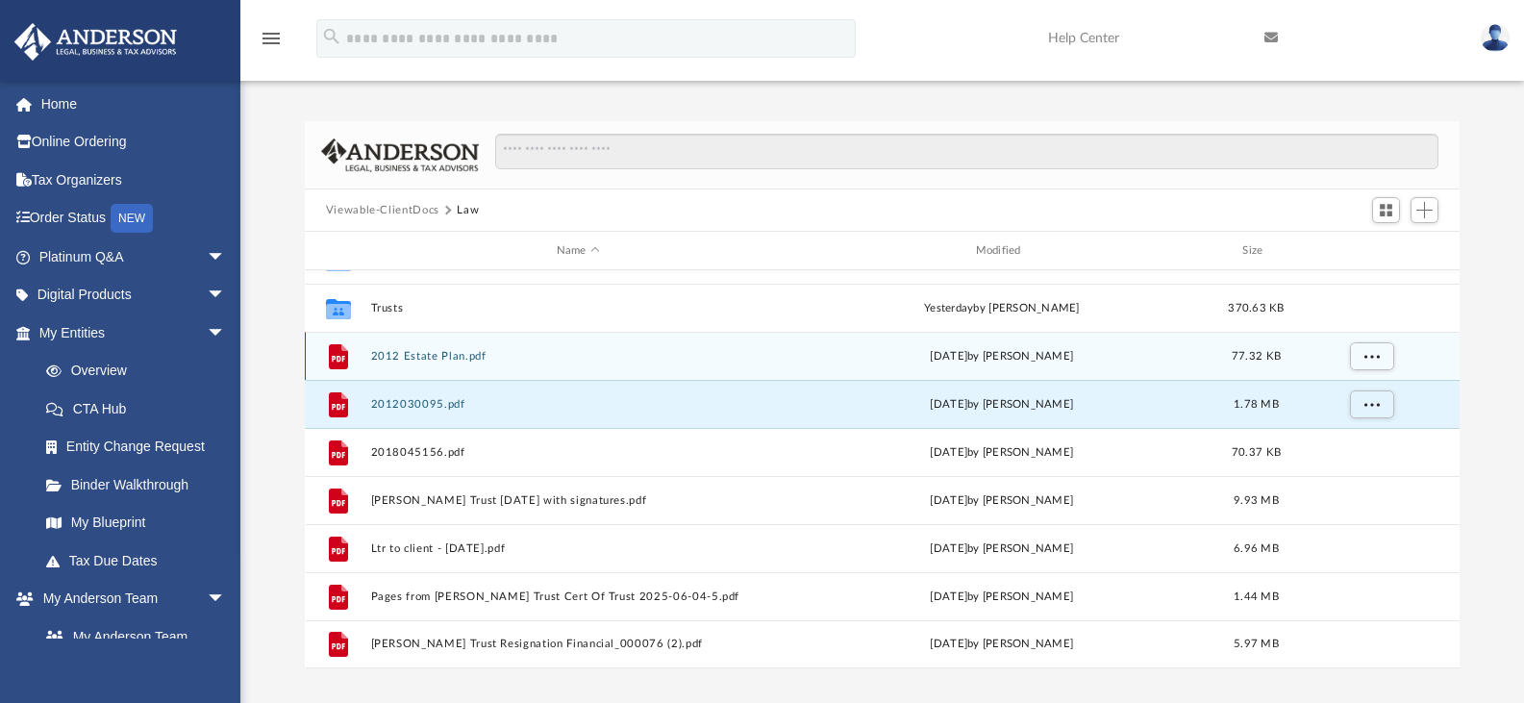
click at [438, 350] on button "2012 Estate Plan.pdf" at bounding box center [577, 356] width 415 height 12
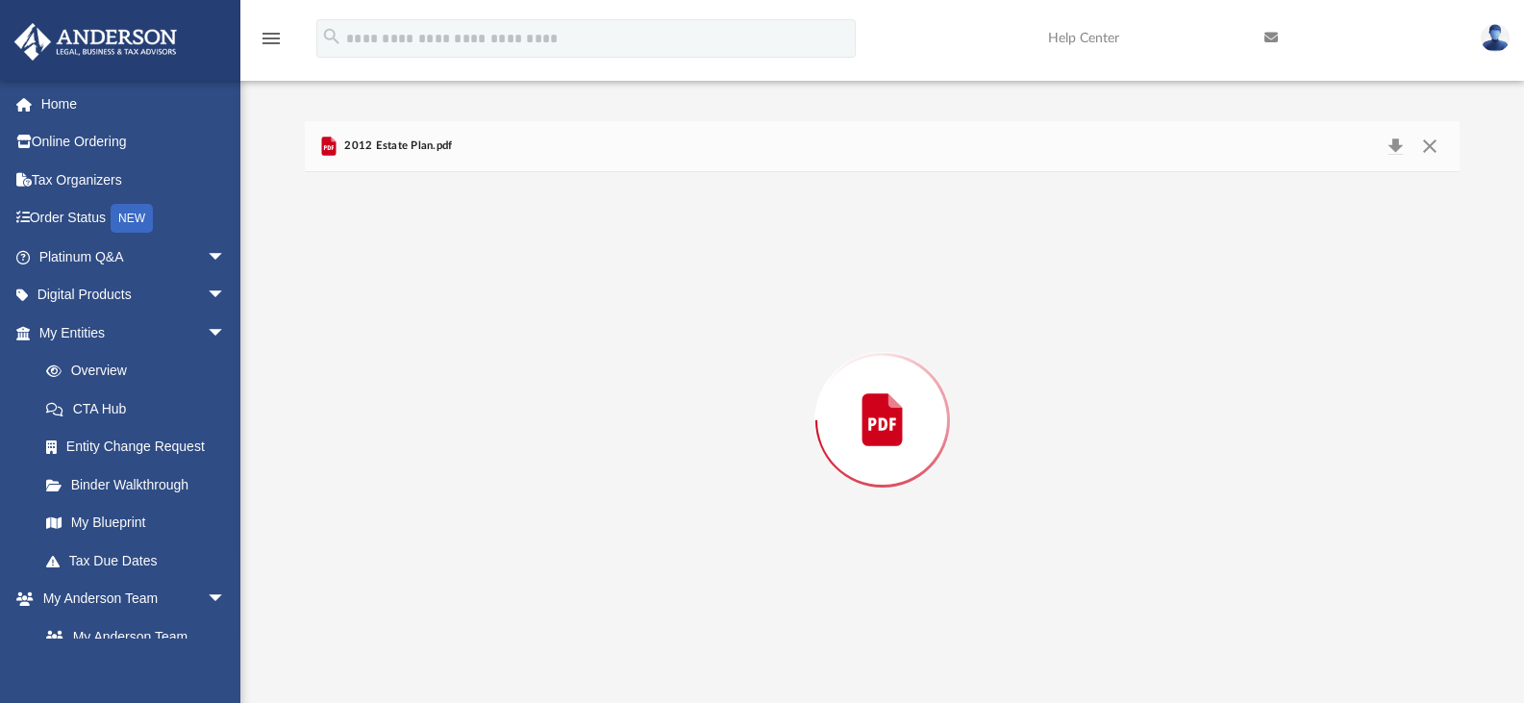
click at [438, 350] on div "Preview" at bounding box center [883, 420] width 1156 height 496
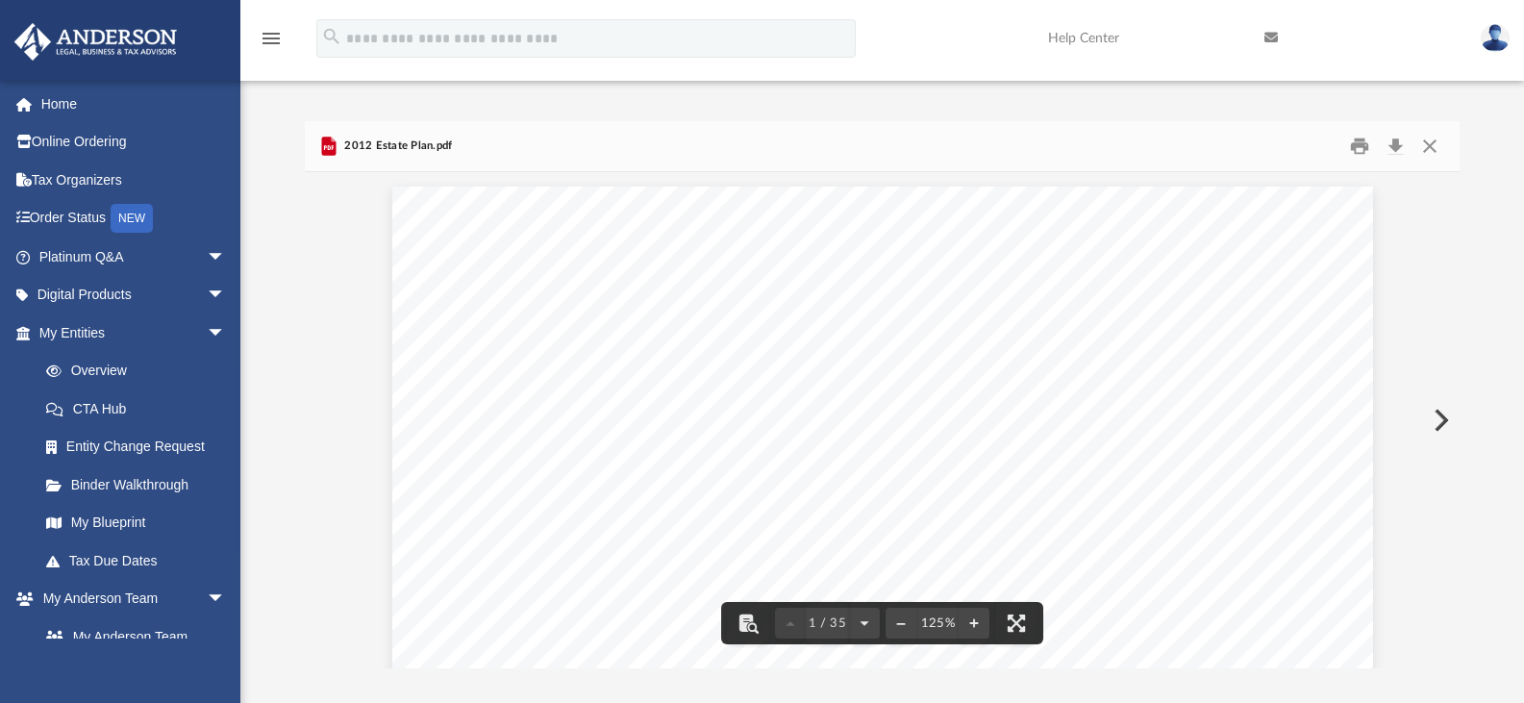
click at [1455, 600] on div "Scroll to top vertical_align_top" at bounding box center [1470, 601] width 40 height 40
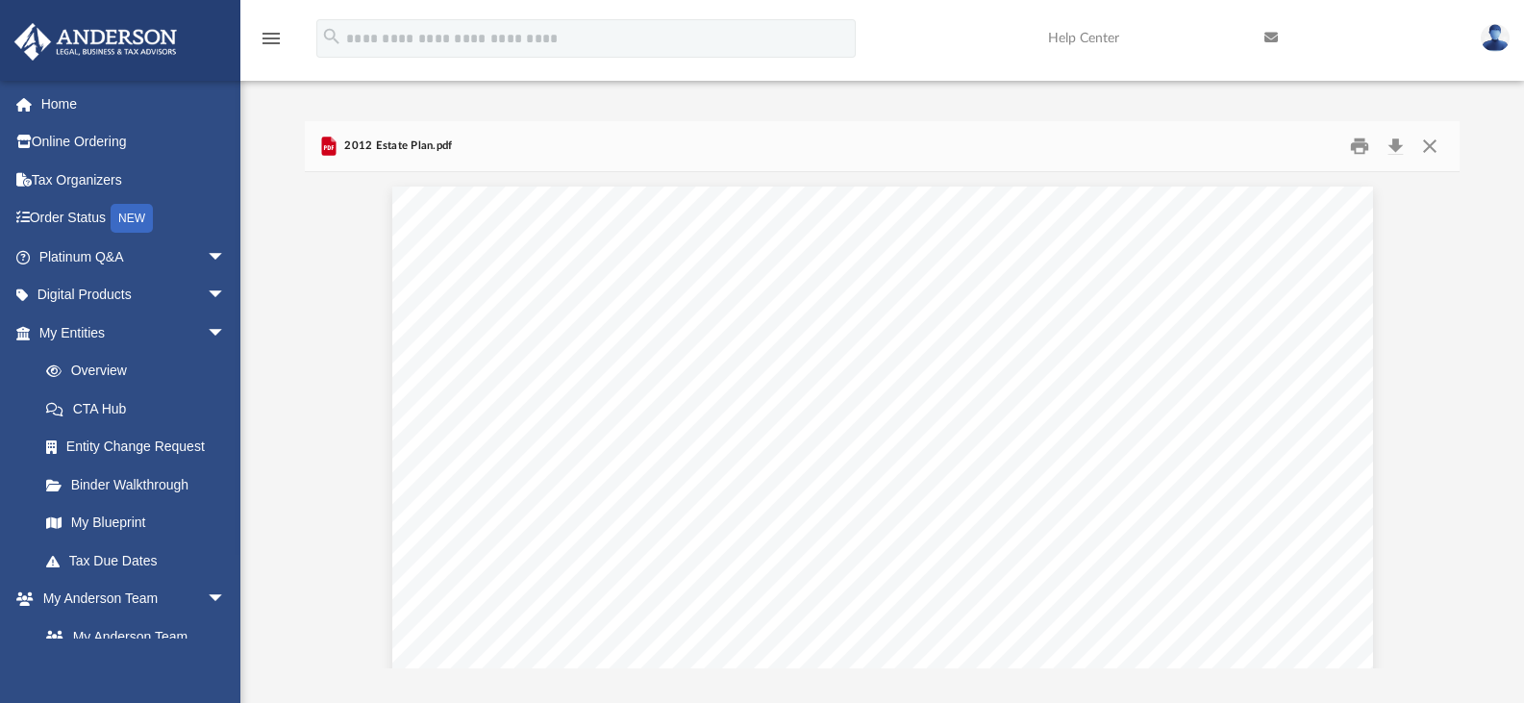
click at [1453, 591] on div "Scroll to top vertical_align_top" at bounding box center [1470, 601] width 40 height 40
click at [1426, 138] on button "Close" at bounding box center [1429, 147] width 35 height 30
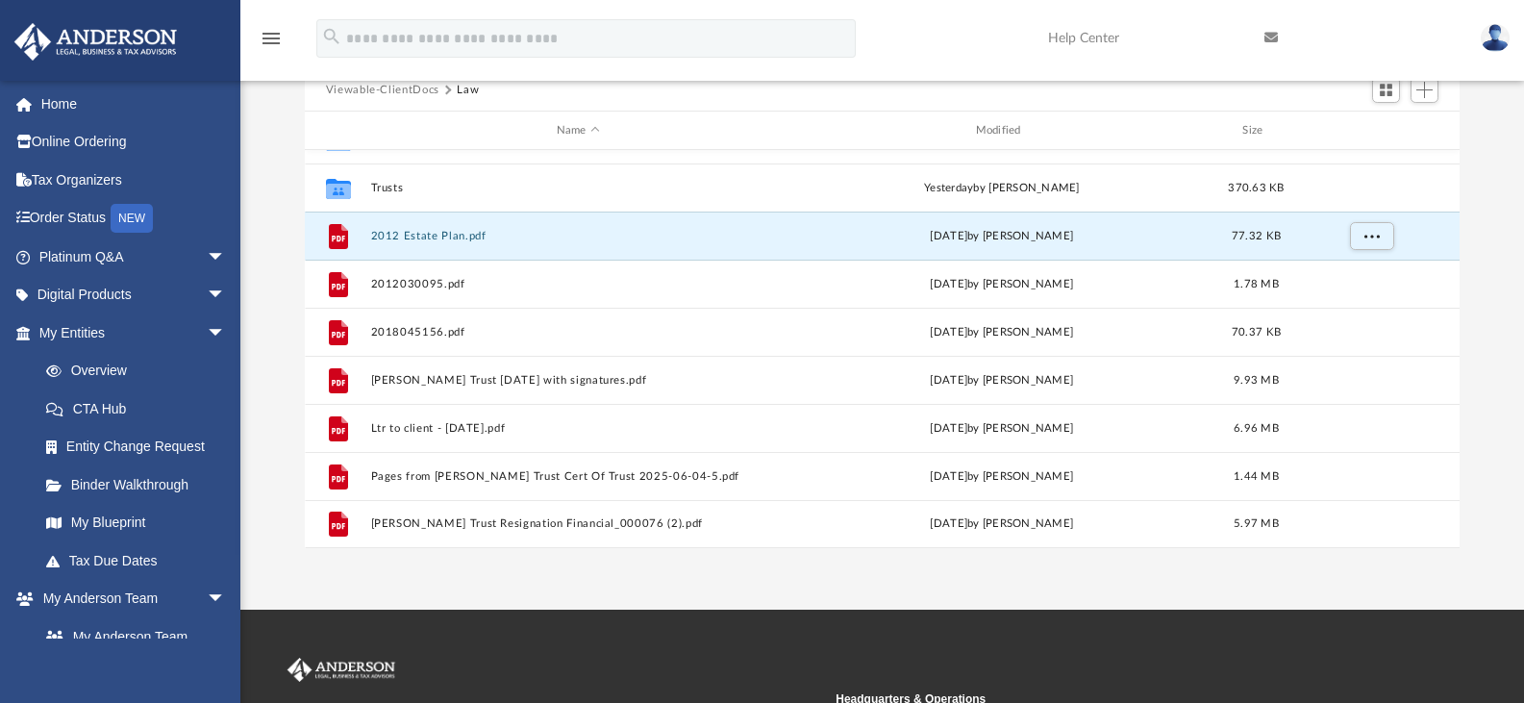
scroll to position [125, 0]
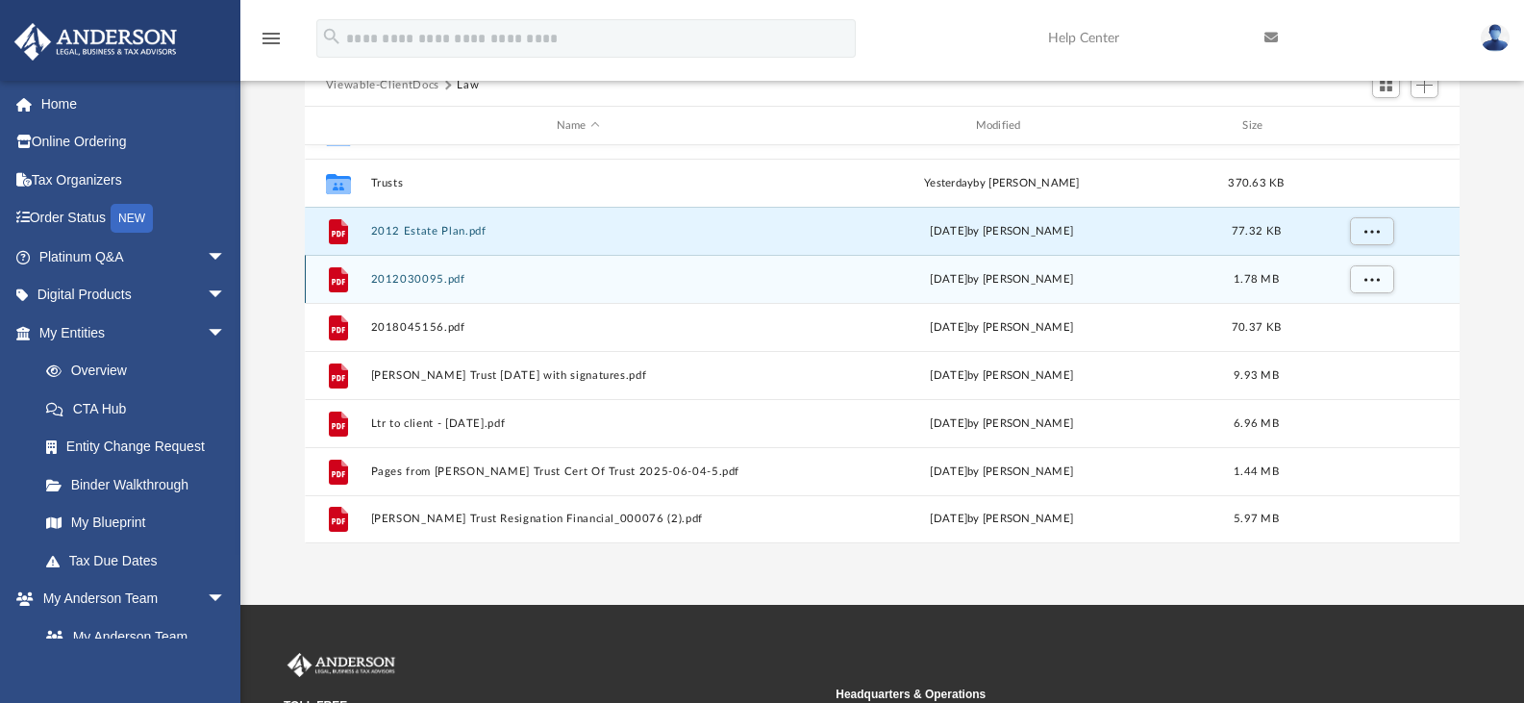
click at [427, 275] on button "2012030095.pdf" at bounding box center [577, 279] width 415 height 12
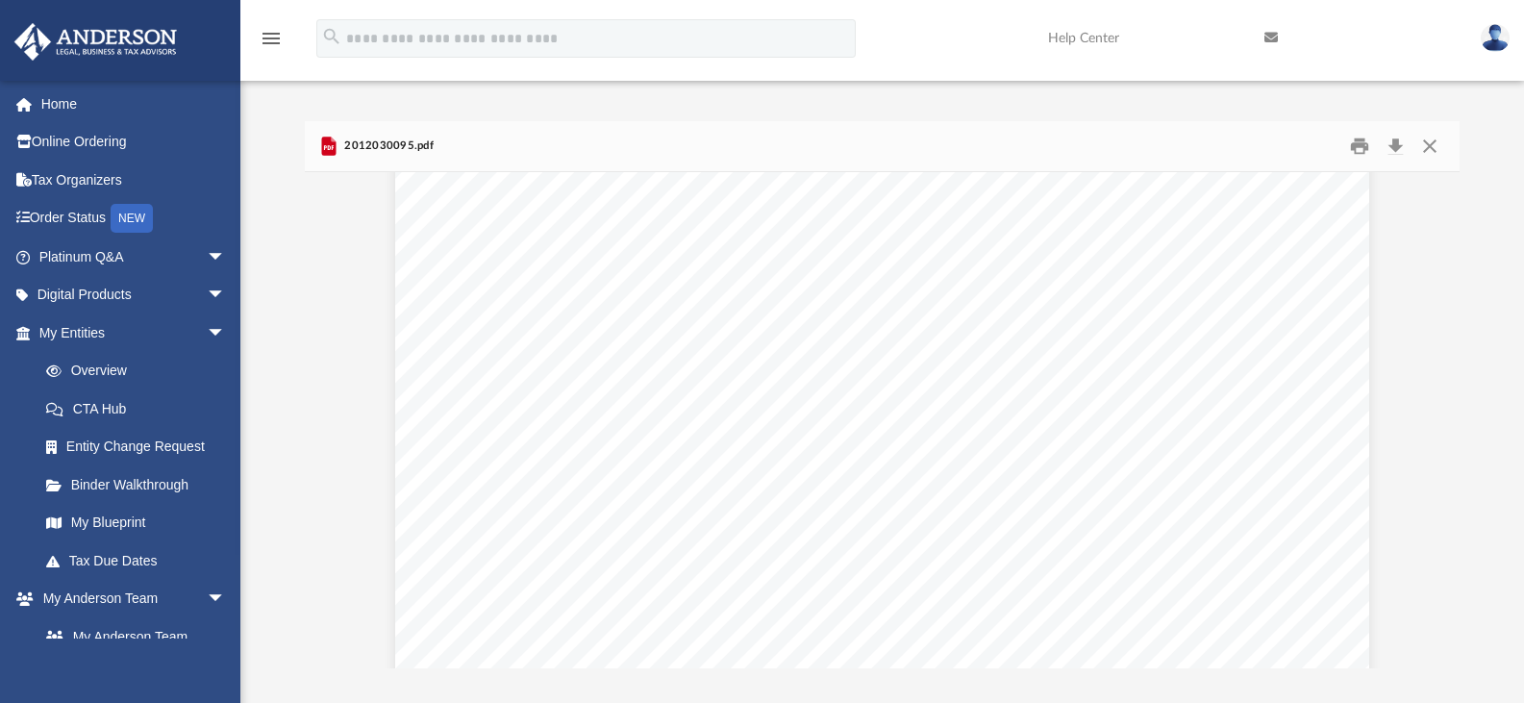
scroll to position [2168, 0]
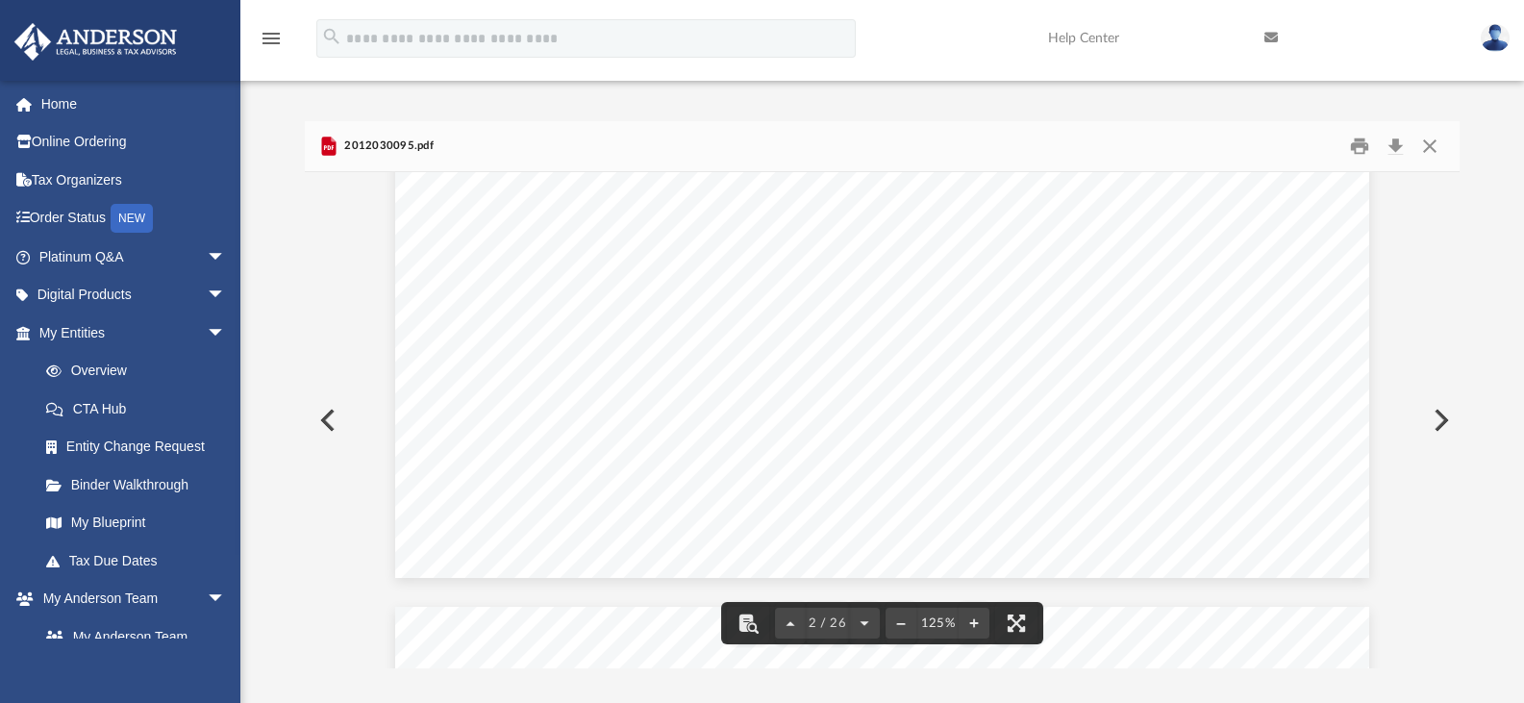
click at [1452, 588] on div "Scroll to top vertical_align_top" at bounding box center [1470, 601] width 40 height 40
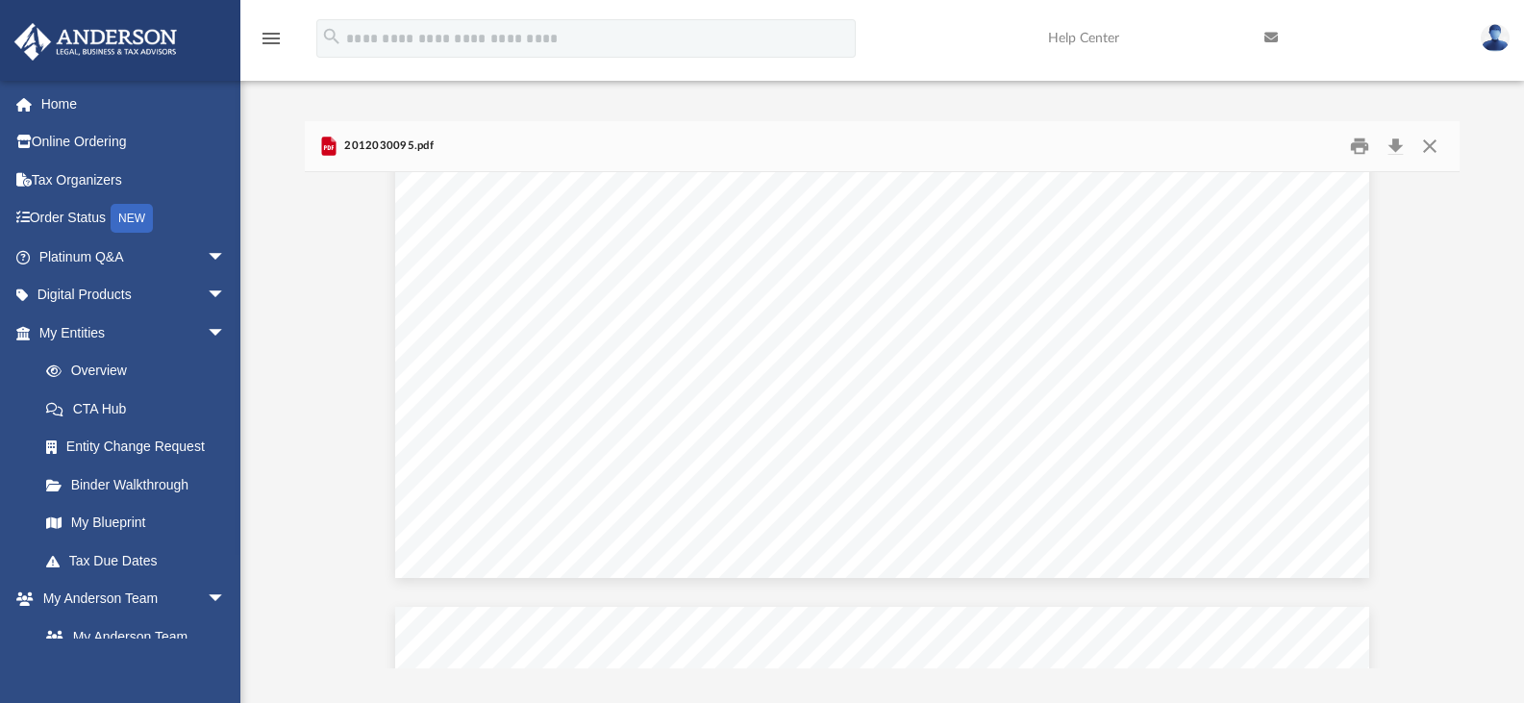
click at [1452, 588] on div "Scroll to top vertical_align_top" at bounding box center [1470, 601] width 40 height 40
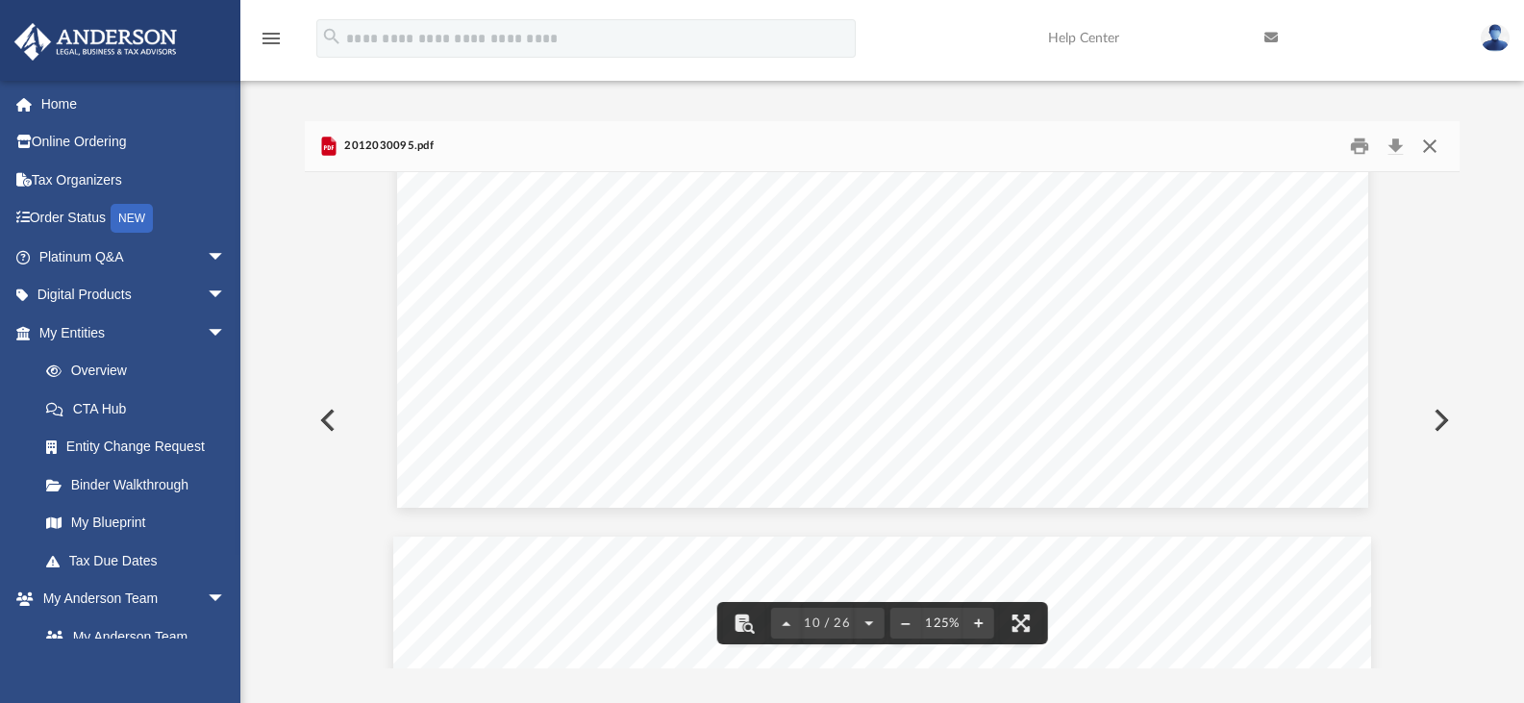
click at [1418, 150] on button "Close" at bounding box center [1429, 147] width 35 height 30
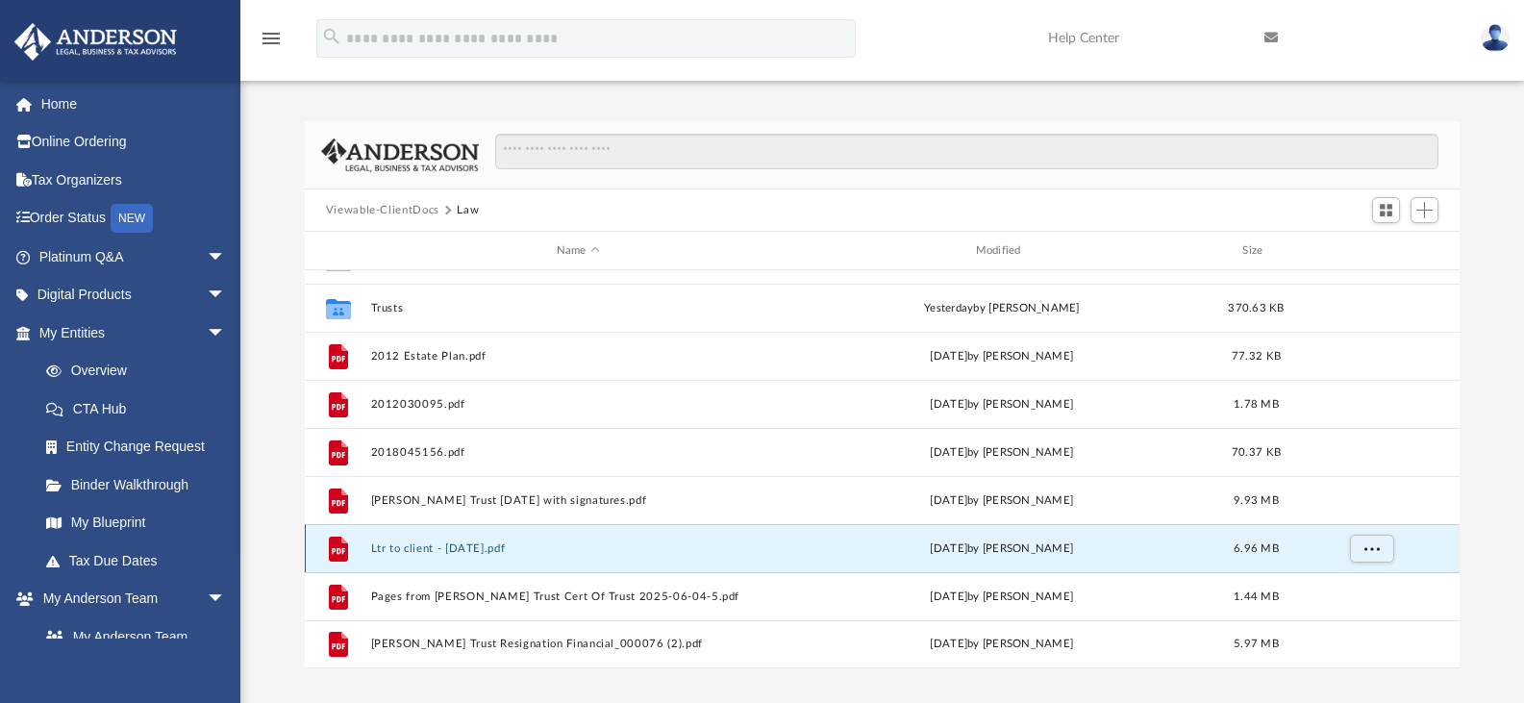
click at [433, 549] on button "Ltr to client - 09-18-13.pdf" at bounding box center [577, 548] width 415 height 12
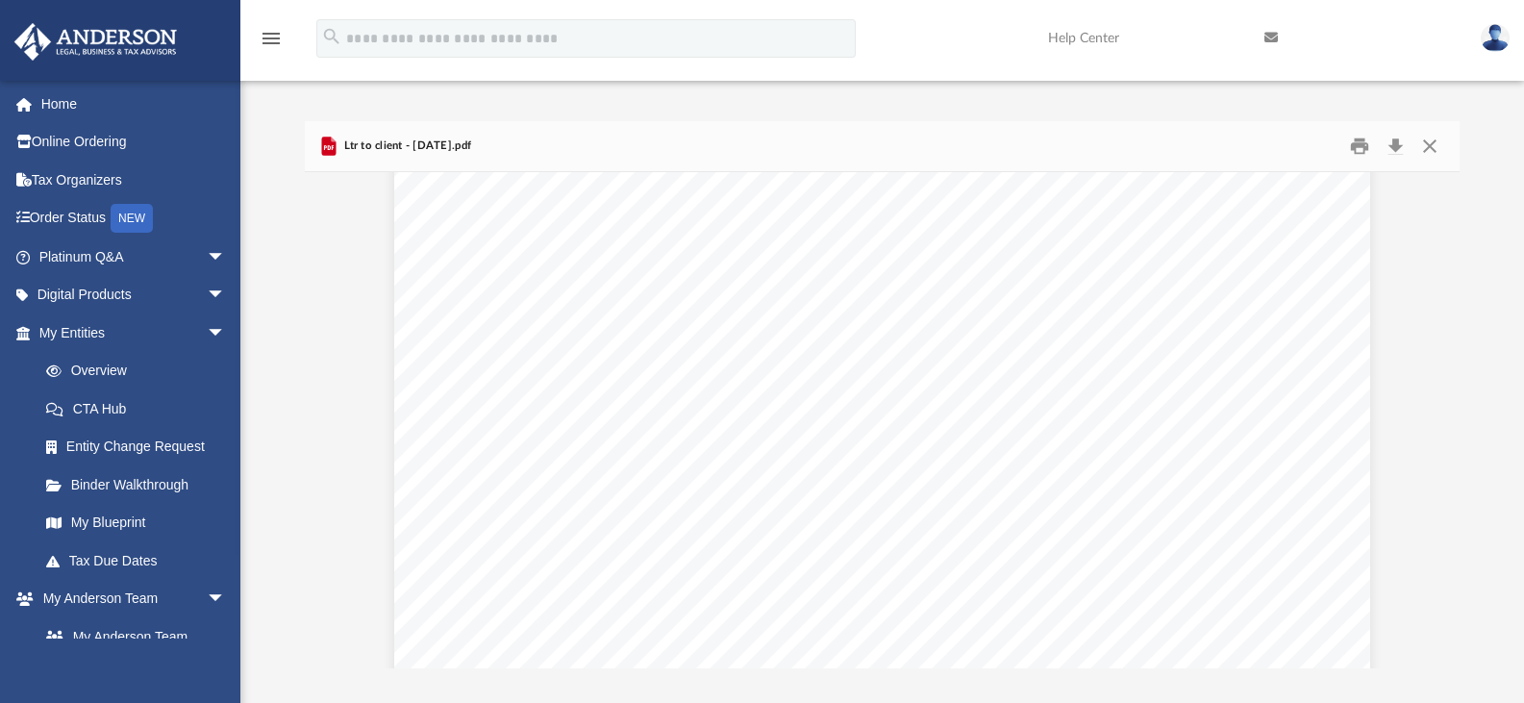
scroll to position [4770, 0]
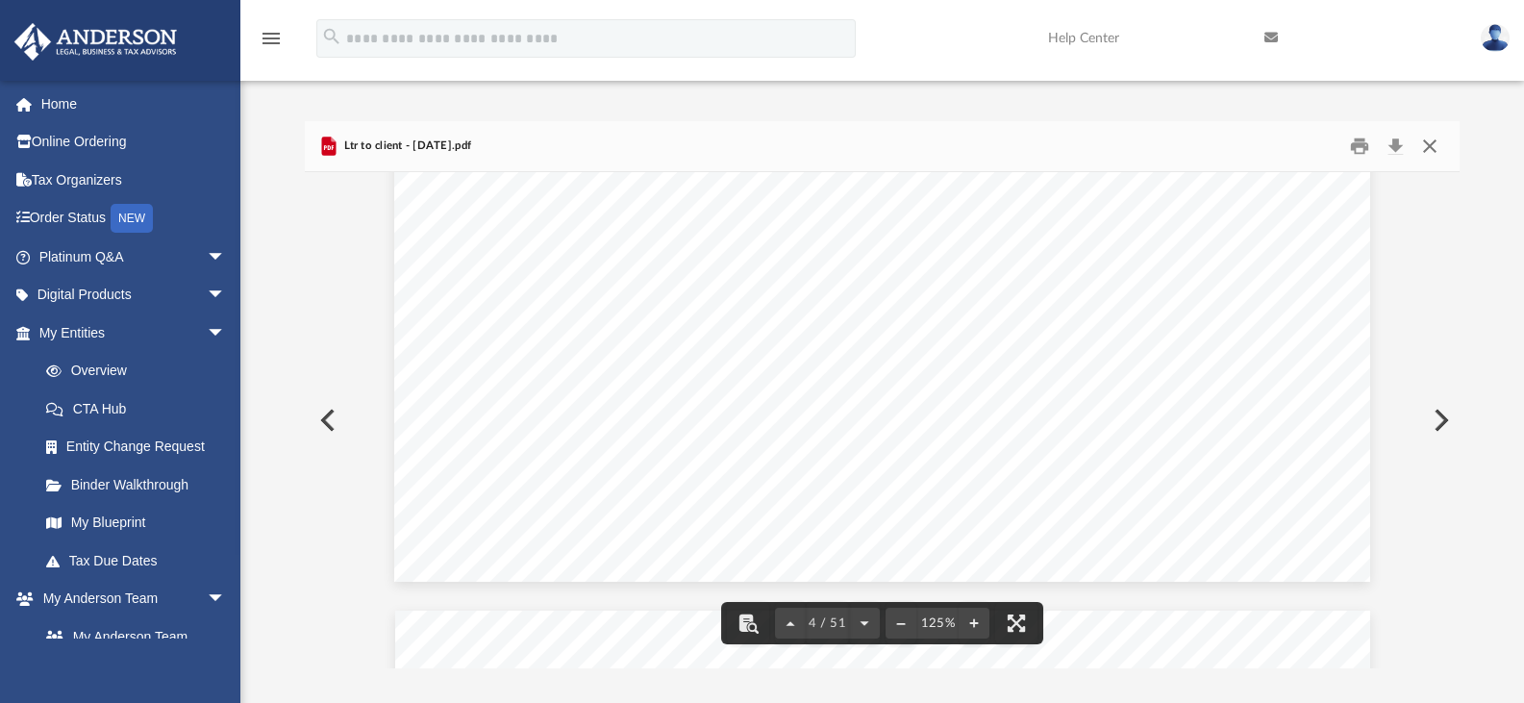
click at [1425, 148] on button "Close" at bounding box center [1429, 147] width 35 height 30
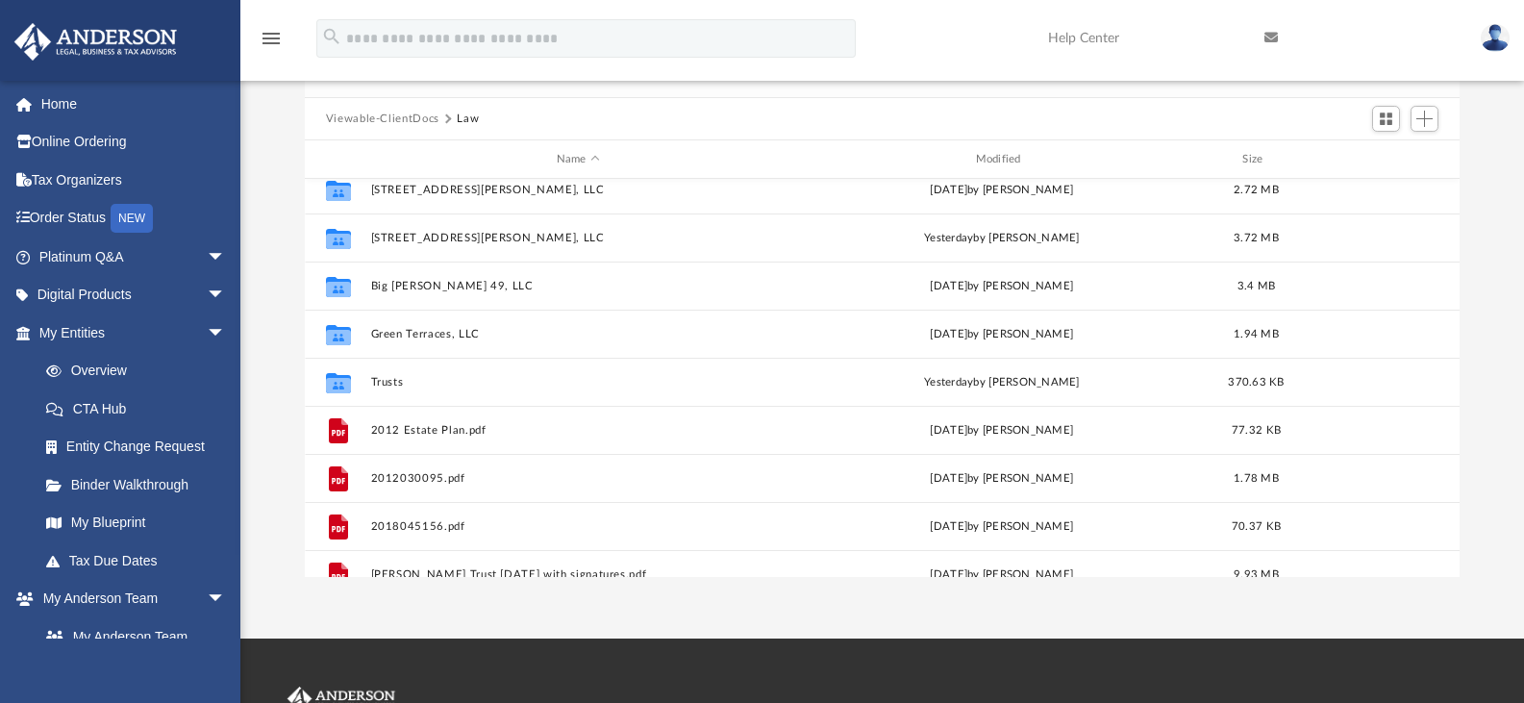
scroll to position [0, 0]
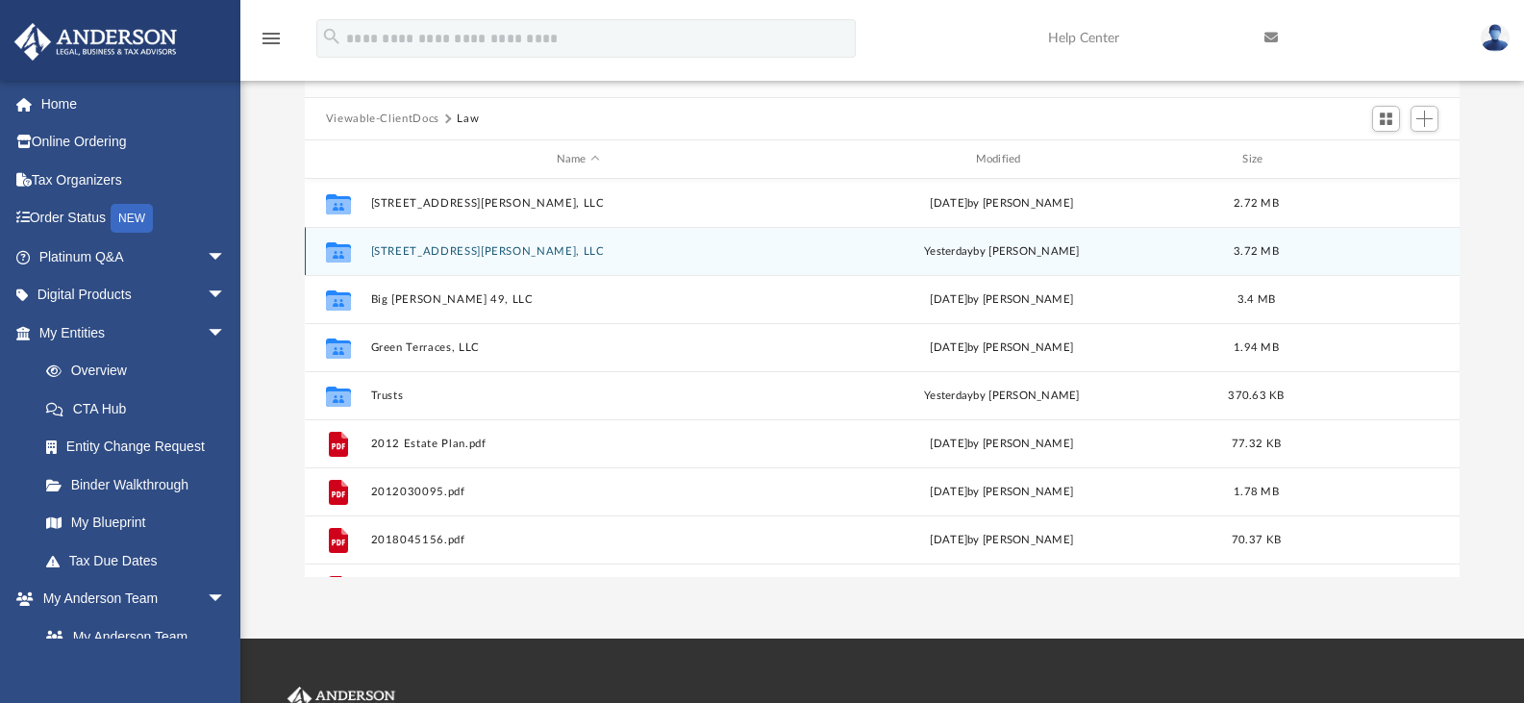
click at [431, 250] on button "3251 Scott Street, LLC" at bounding box center [577, 251] width 415 height 12
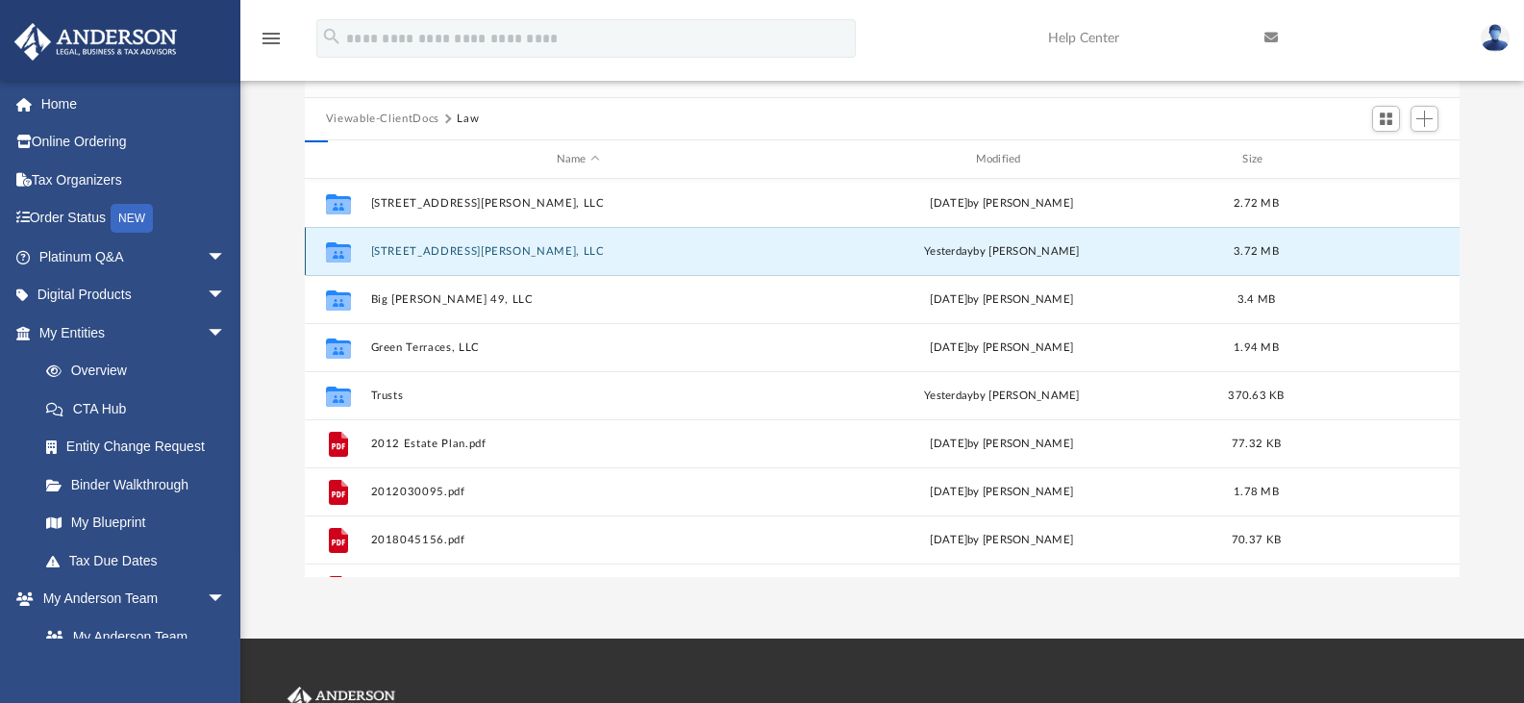
click at [431, 250] on button "3251 Scott Street, LLC" at bounding box center [577, 251] width 415 height 12
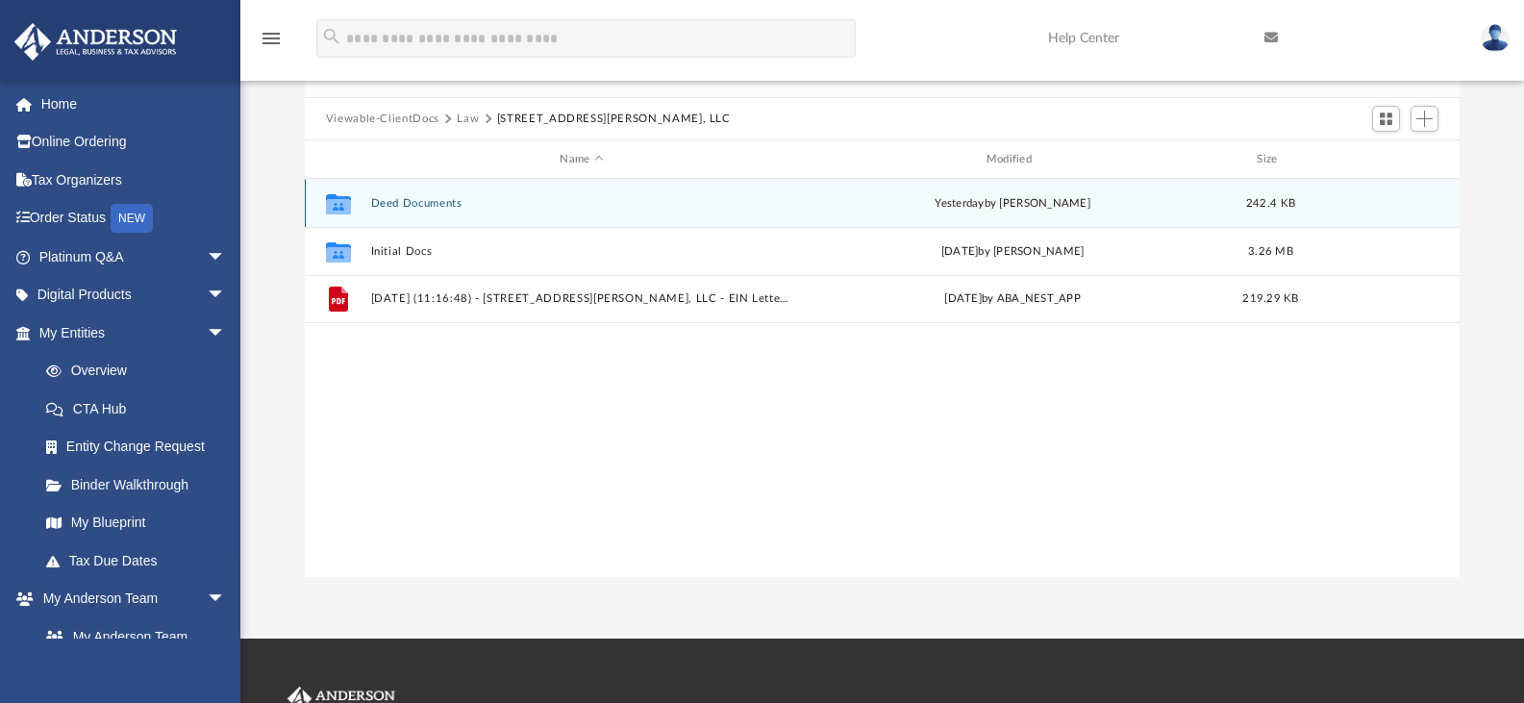
click at [441, 198] on button "Deed Documents" at bounding box center [581, 203] width 422 height 12
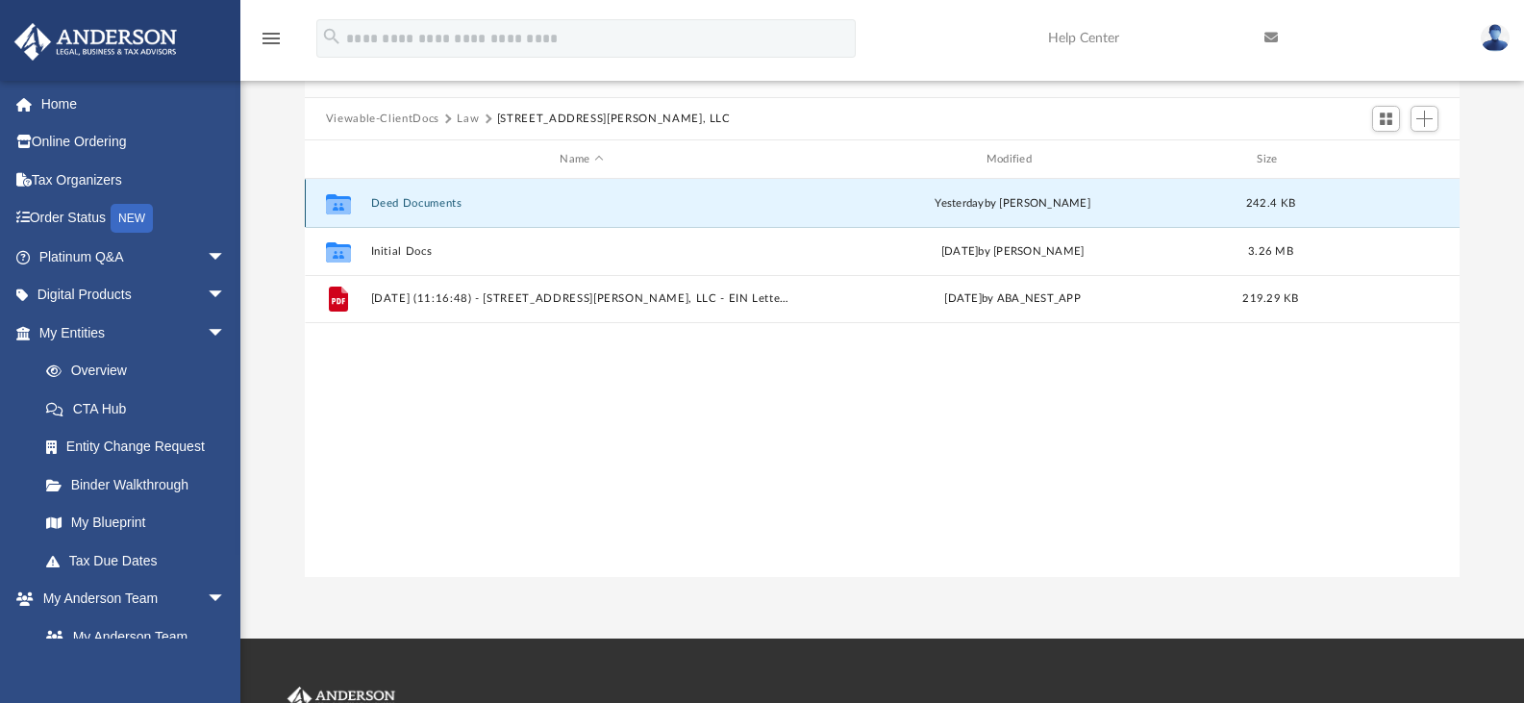
click at [441, 198] on button "Deed Documents" at bounding box center [581, 203] width 422 height 12
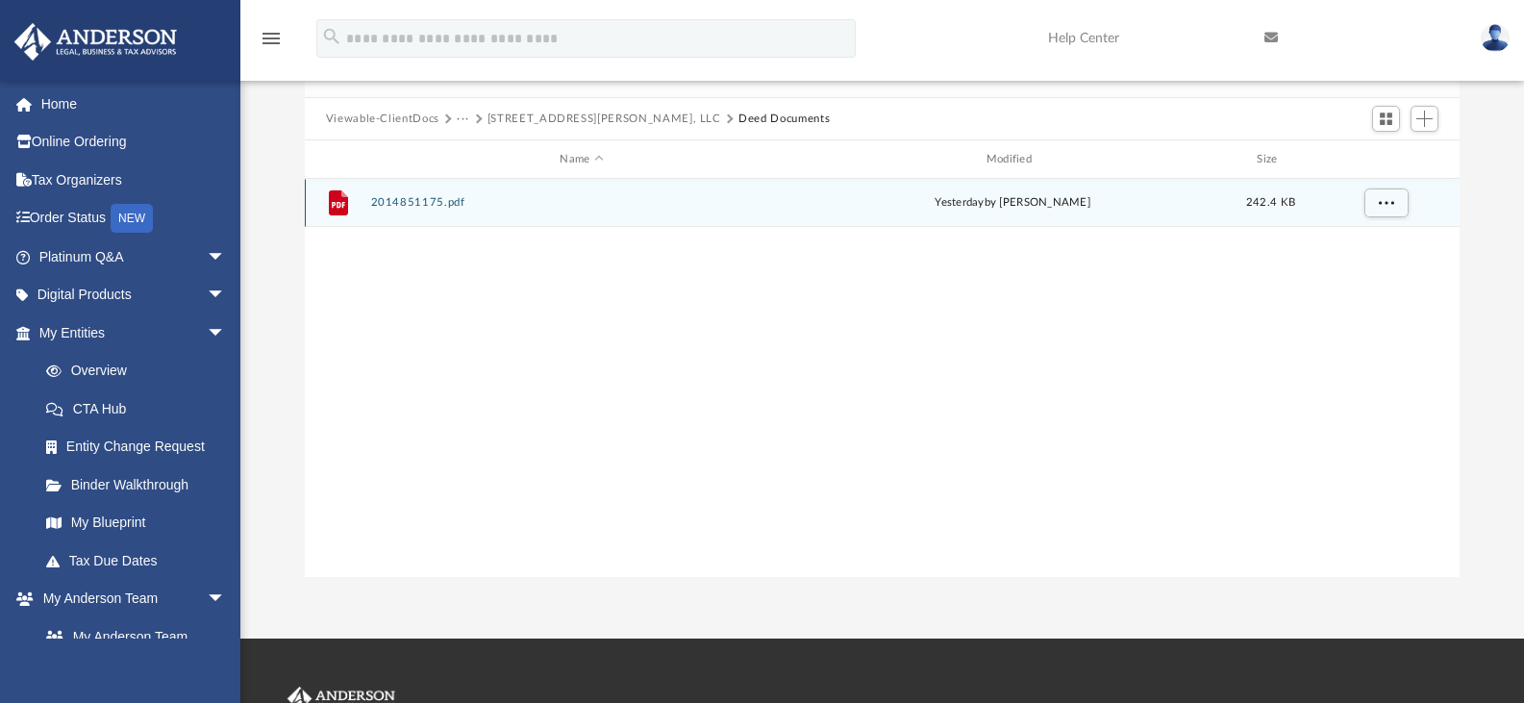
click at [439, 202] on button "2014851175.pdf" at bounding box center [581, 202] width 422 height 12
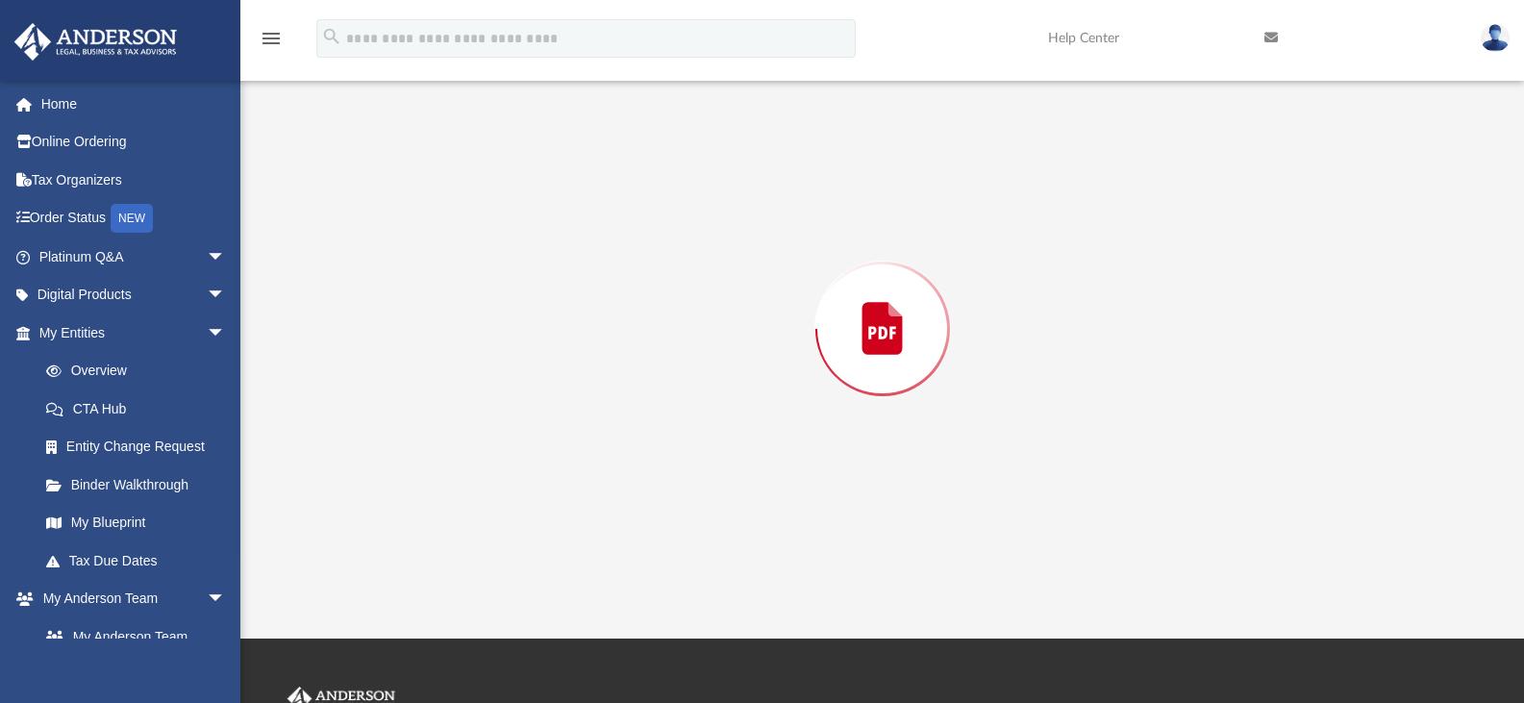
click at [439, 202] on div "Preview" at bounding box center [883, 329] width 1156 height 496
